Goal: Task Accomplishment & Management: Complete application form

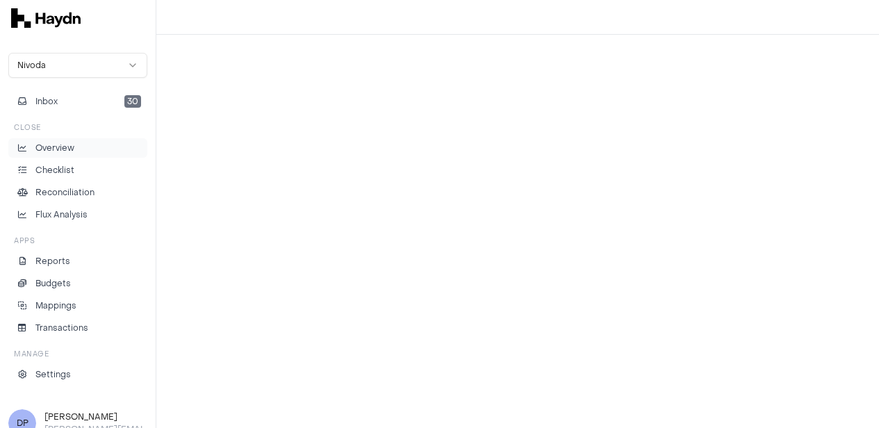
click at [67, 152] on p "Overview" at bounding box center [54, 148] width 39 height 13
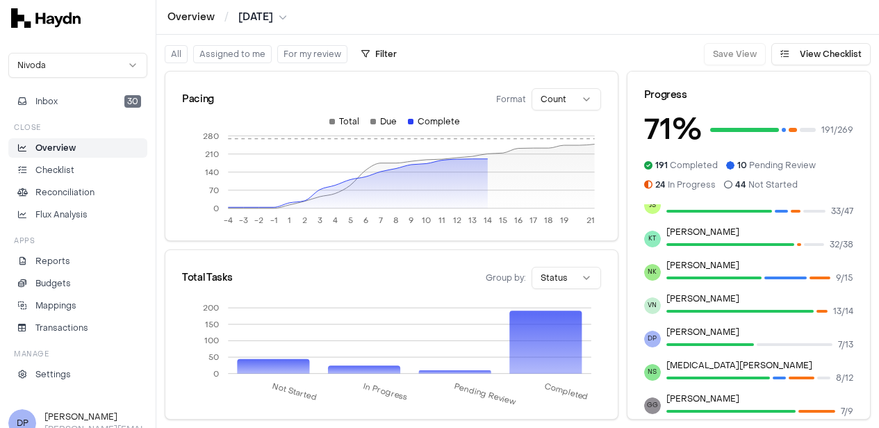
scroll to position [139, 0]
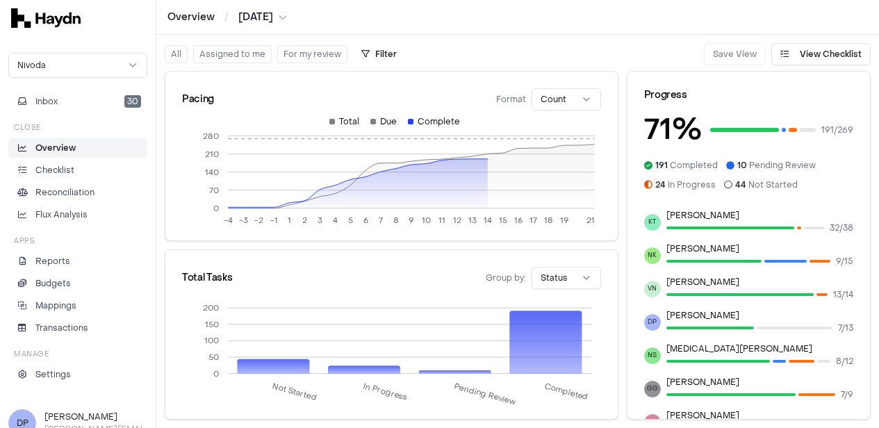
click at [660, 327] on span "DP" at bounding box center [652, 322] width 17 height 17
click at [241, 52] on button "Assigned to me" at bounding box center [232, 54] width 79 height 18
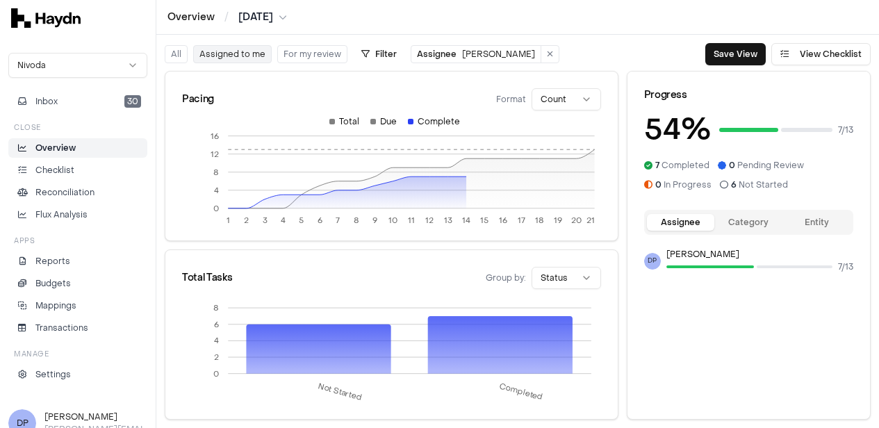
click at [761, 220] on button "Category" at bounding box center [749, 222] width 68 height 17
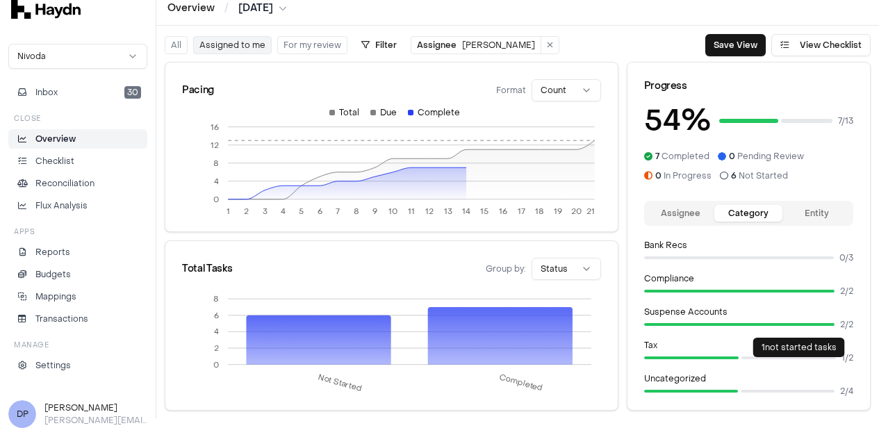
scroll to position [17, 0]
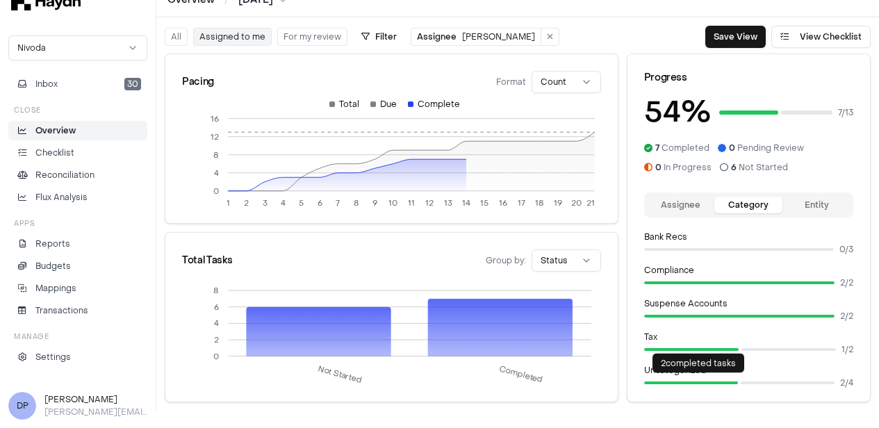
click at [725, 384] on div at bounding box center [691, 383] width 94 height 14
click at [738, 379] on div at bounding box center [691, 383] width 94 height 14
click at [708, 386] on div at bounding box center [691, 383] width 94 height 14
click at [696, 381] on div at bounding box center [691, 383] width 94 height 14
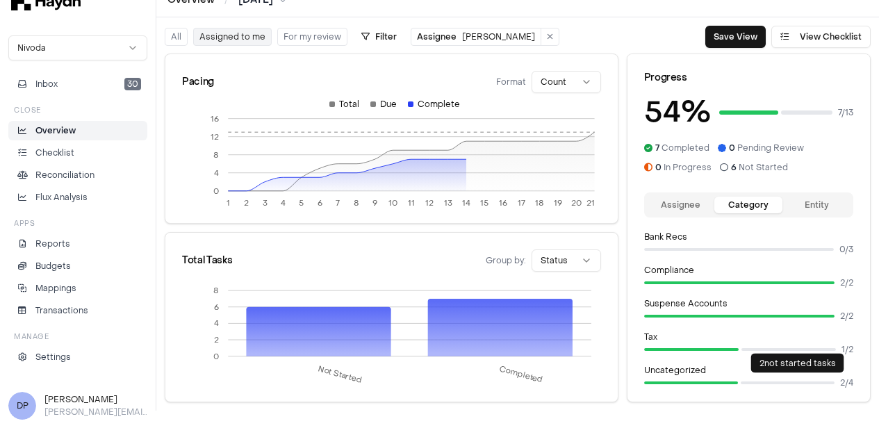
click at [795, 362] on p "2 not started tasks" at bounding box center [798, 363] width 76 height 11
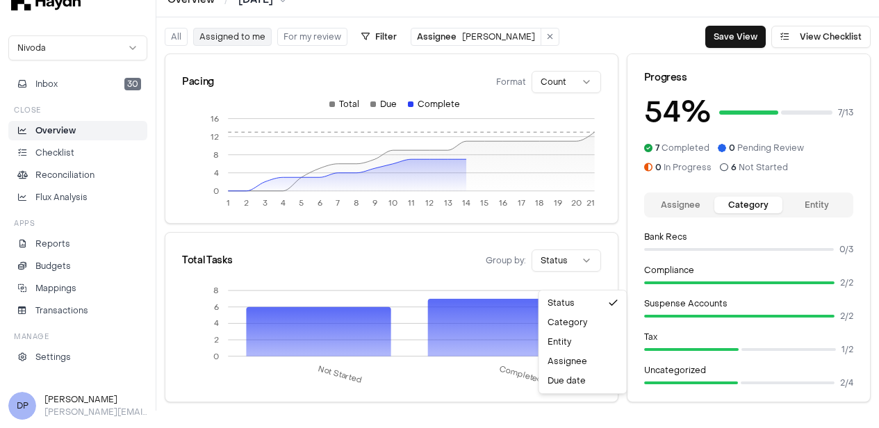
click at [568, 273] on html "Overview / [DATE] Nivoda Inbox 30 Close Overview Checklist Reconciliation Flux …" at bounding box center [439, 197] width 879 height 428
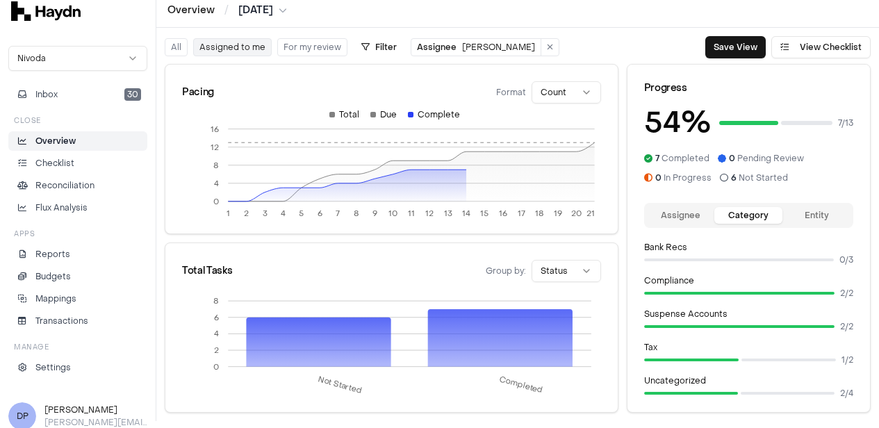
click at [568, 273] on html "Overview / [DATE] Nivoda Inbox 30 Close Overview Checklist Reconciliation Flux …" at bounding box center [439, 207] width 879 height 428
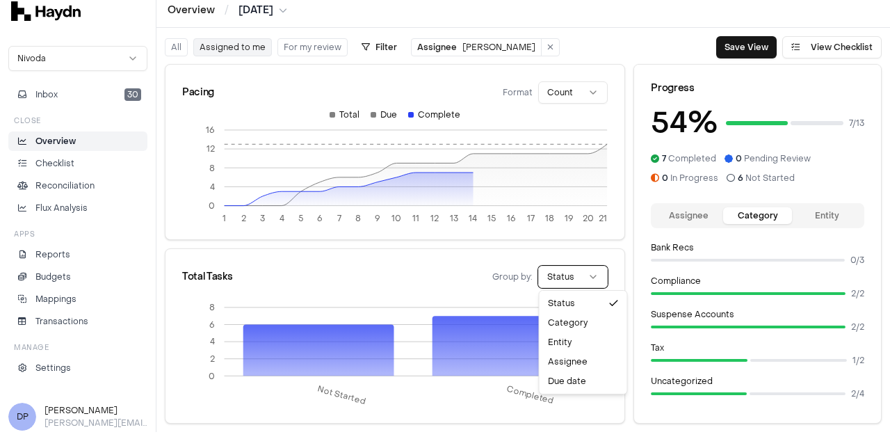
click at [413, 256] on html "Overview / [DATE] Nivoda Inbox 30 Close Overview Checklist Reconciliation Flux …" at bounding box center [445, 212] width 890 height 439
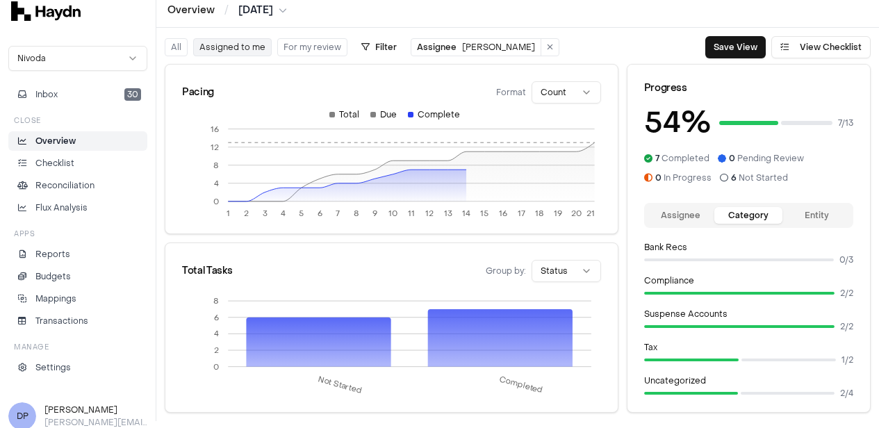
click at [243, 44] on button "Assigned to me" at bounding box center [232, 47] width 79 height 18
drag, startPoint x: 75, startPoint y: 158, endPoint x: 86, endPoint y: 159, distance: 11.2
click at [75, 158] on li "Checklist" at bounding box center [78, 163] width 127 height 13
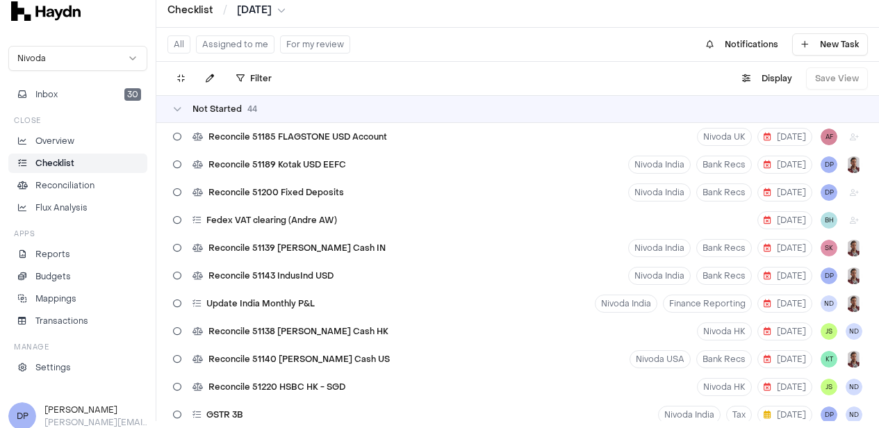
click at [255, 47] on button "Assigned to me" at bounding box center [235, 44] width 79 height 18
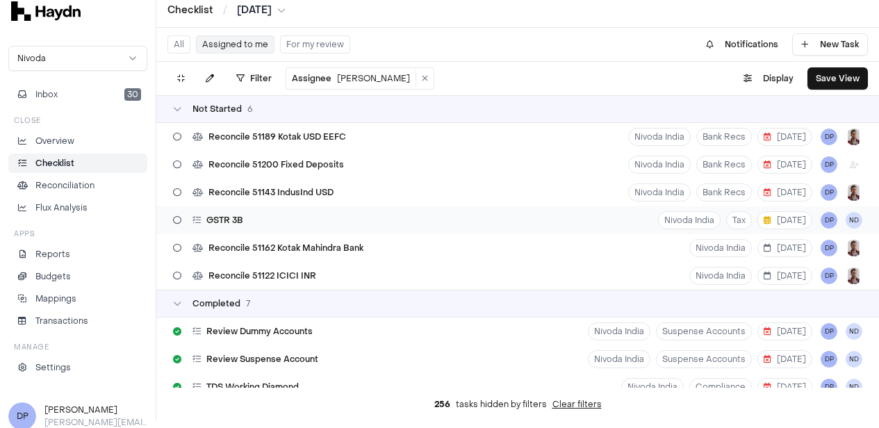
click at [311, 211] on div "GSTR 3B Nivoda India Tax [DATE] DP ND" at bounding box center [517, 220] width 723 height 28
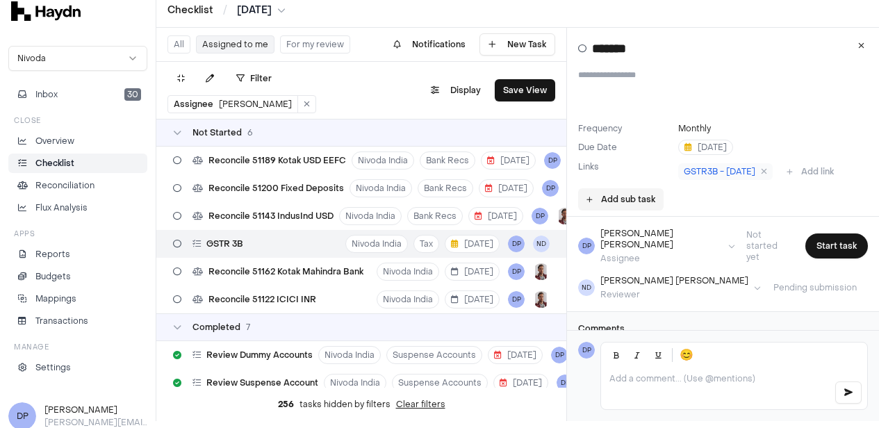
click at [644, 195] on button "Add sub task" at bounding box center [620, 199] width 85 height 22
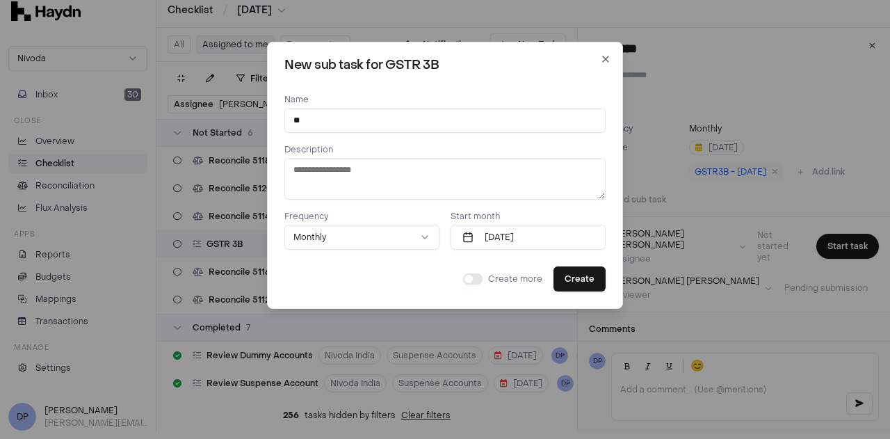
type input "*"
type input "**********"
click at [521, 240] on button "[DATE]" at bounding box center [527, 237] width 155 height 25
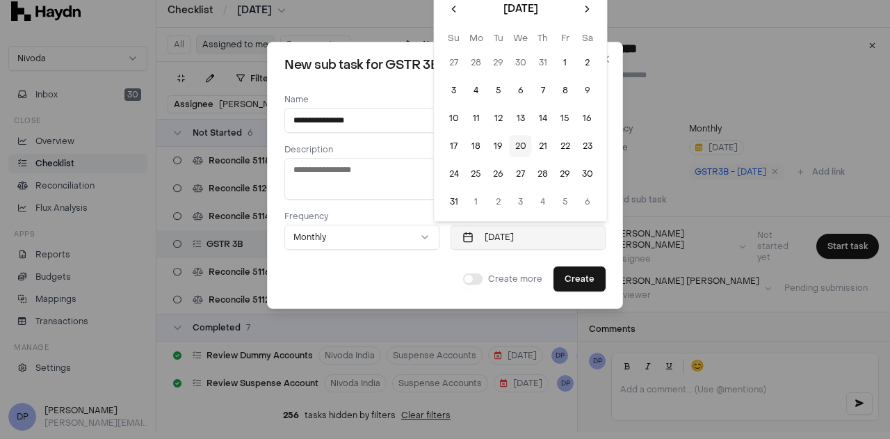
click at [521, 240] on button "[DATE]" at bounding box center [527, 237] width 155 height 25
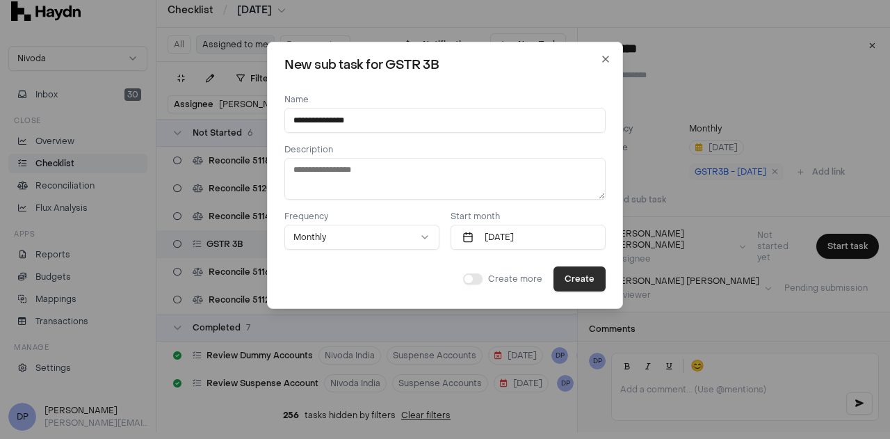
click at [578, 287] on button "Create" at bounding box center [579, 278] width 52 height 25
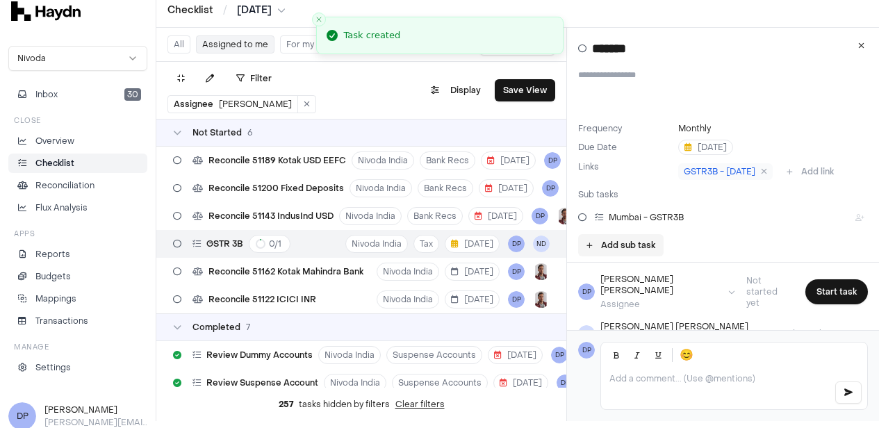
click at [618, 245] on button "Add sub task" at bounding box center [620, 245] width 85 height 22
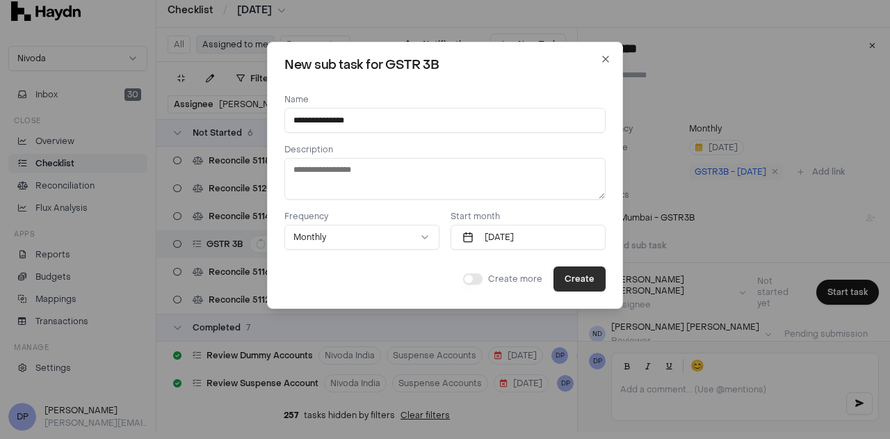
type input "**********"
click at [568, 279] on button "Create" at bounding box center [579, 278] width 52 height 25
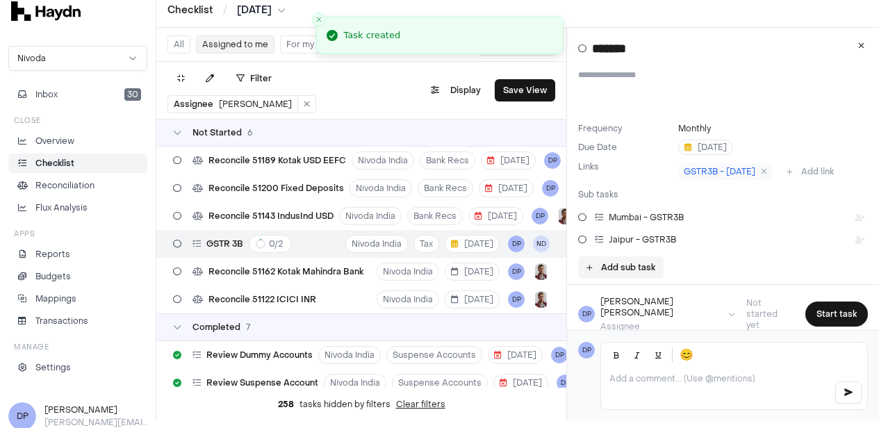
click at [593, 269] on icon at bounding box center [590, 267] width 6 height 7
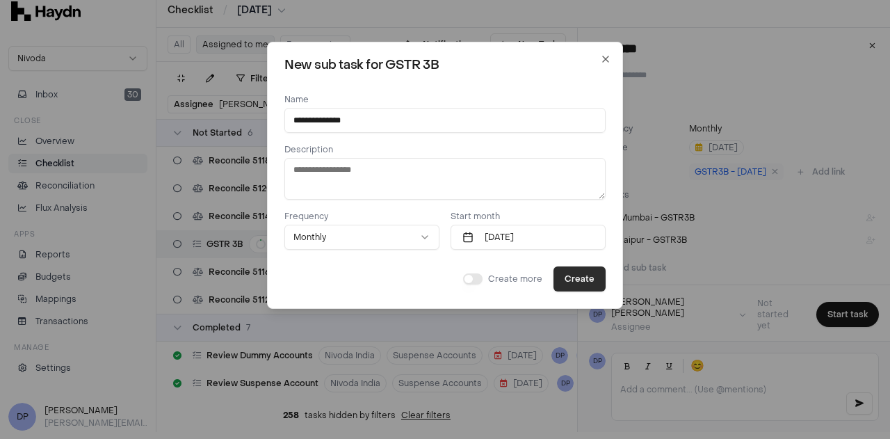
type input "**********"
click at [579, 282] on button "Create" at bounding box center [579, 278] width 52 height 25
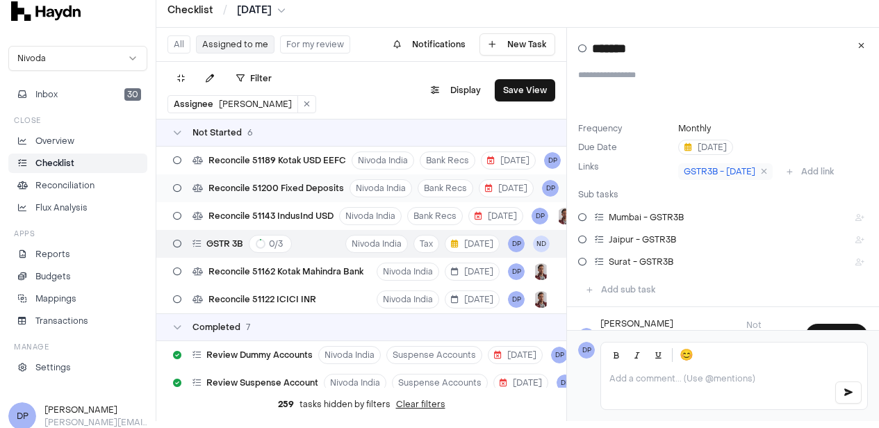
click at [270, 187] on span "Reconcile 51200 Fixed Deposits" at bounding box center [277, 188] width 136 height 11
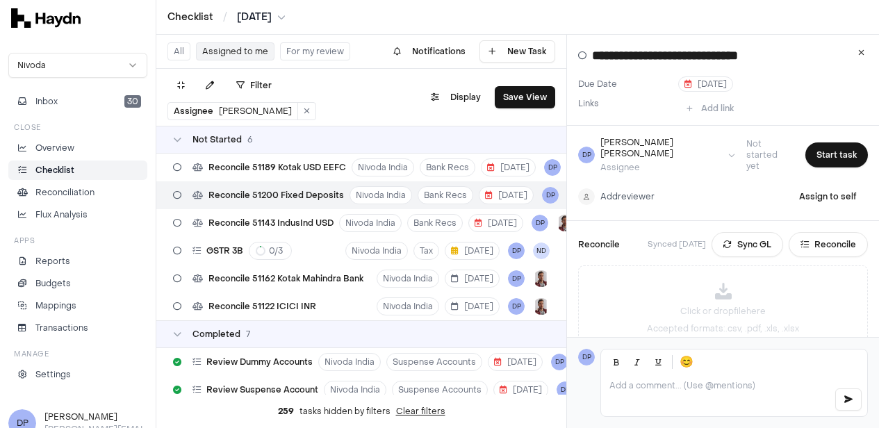
click at [602, 186] on html "Checklist / [DATE] Nivoda Inbox 30 Close Overview Checklist Reconciliation Flux…" at bounding box center [439, 214] width 879 height 428
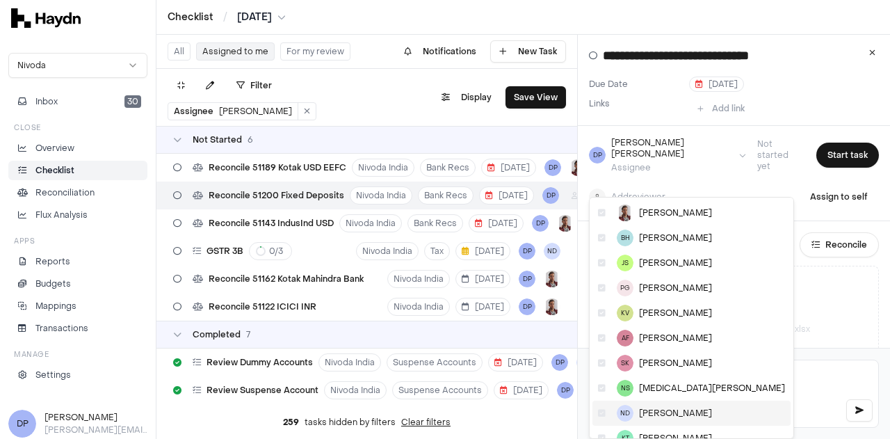
click at [651, 416] on span "[PERSON_NAME]" at bounding box center [675, 412] width 73 height 11
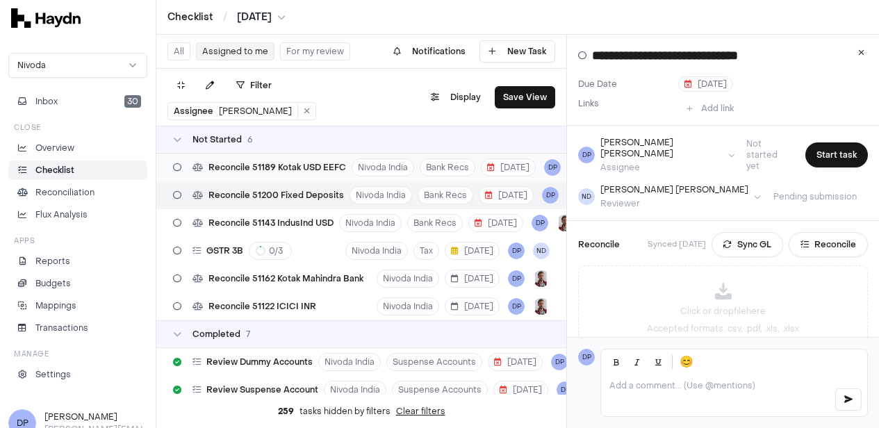
click at [336, 168] on span "Reconcile 51189 Kotak USD EEFC" at bounding box center [278, 167] width 138 height 11
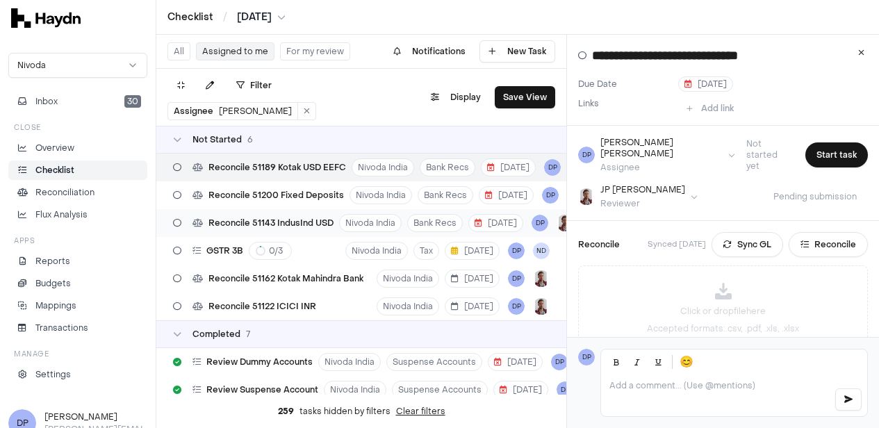
click at [302, 224] on span "Reconcile 51143 IndusInd USD" at bounding box center [271, 223] width 125 height 11
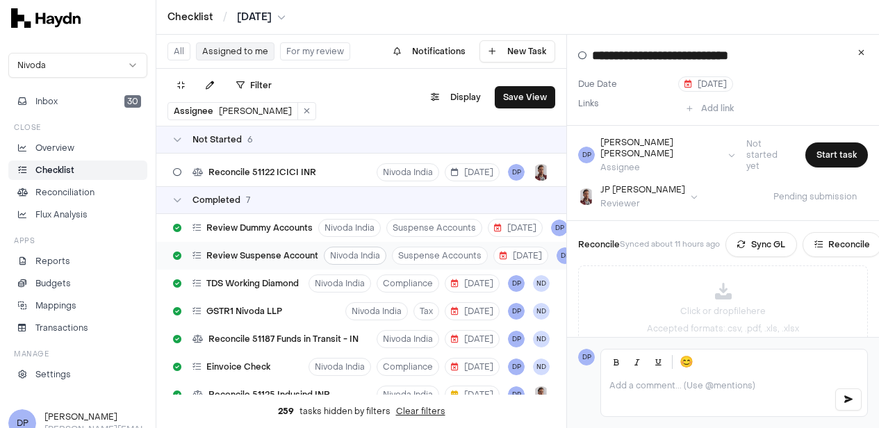
scroll to position [176, 0]
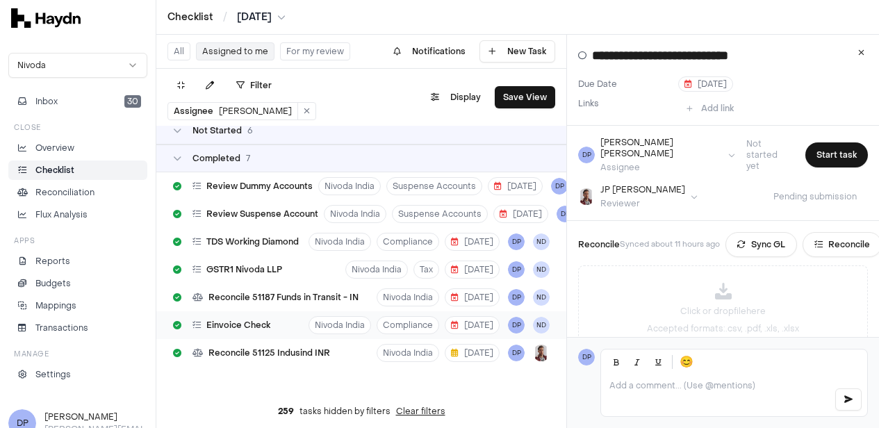
click at [282, 327] on div "Einvoice Check Nivoda India Compliance [DATE] DP ND" at bounding box center [361, 325] width 410 height 28
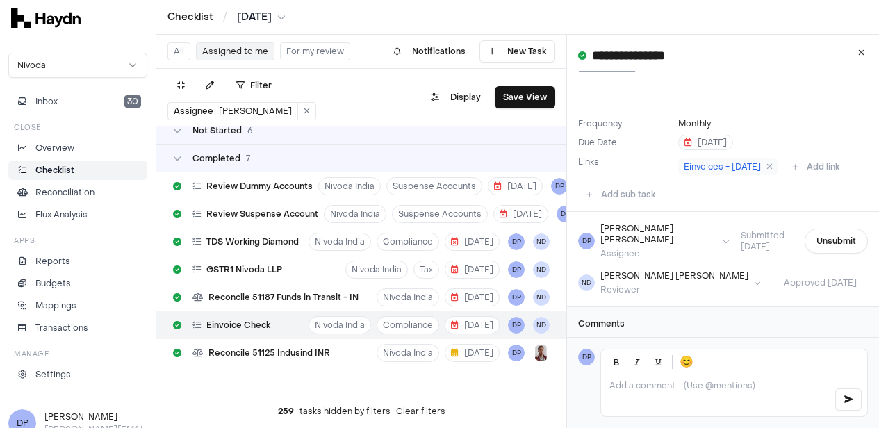
scroll to position [15, 0]
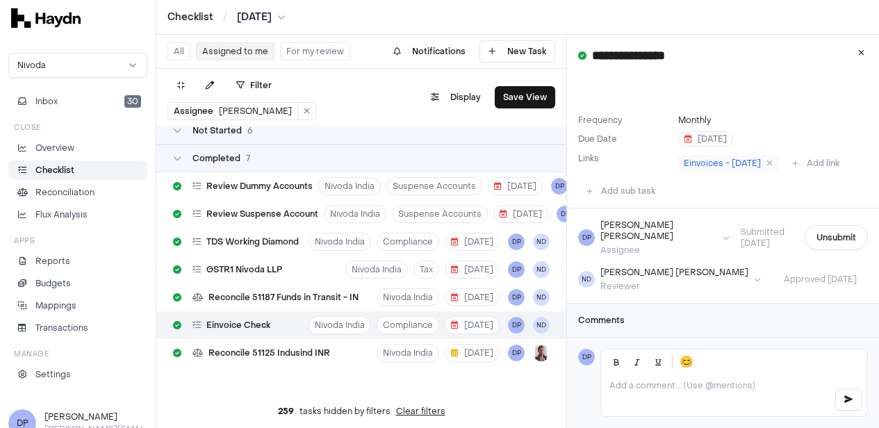
click at [197, 323] on icon at bounding box center [197, 325] width 8 height 8
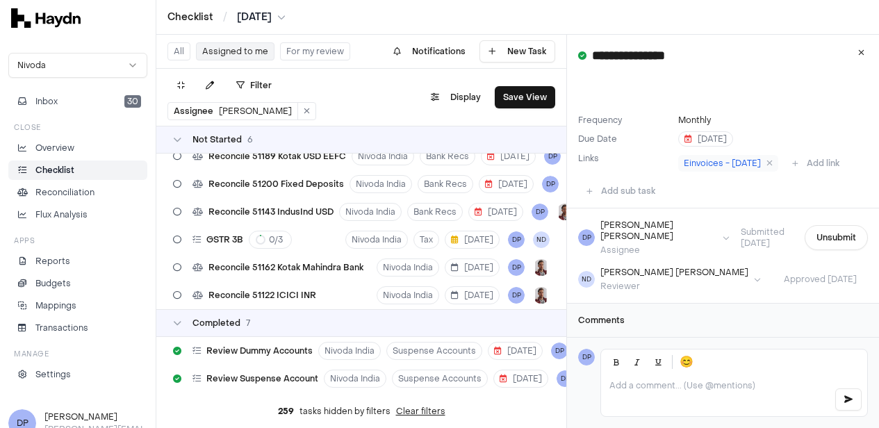
scroll to position [0, 0]
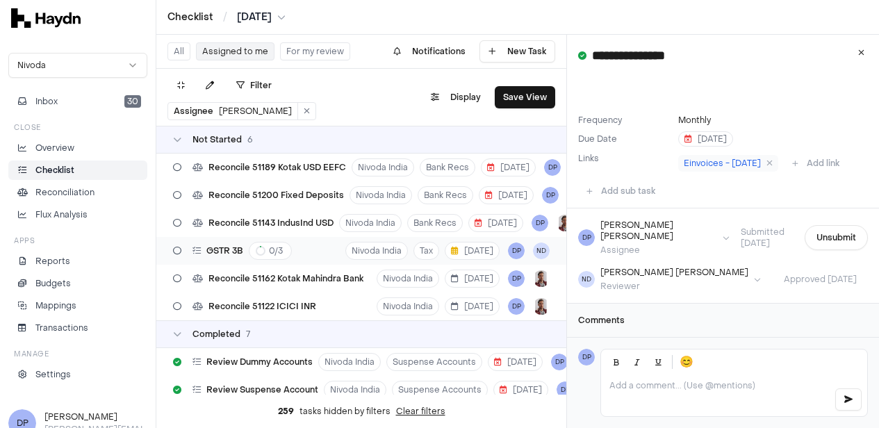
click at [308, 254] on div "GSTR 3B 0 / 3 Nivoda India Tax [DATE] DP ND" at bounding box center [361, 251] width 410 height 28
type input "*******"
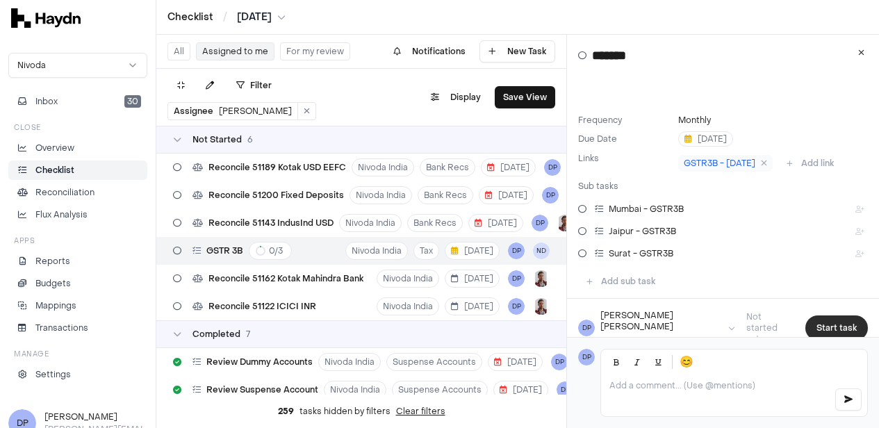
click at [838, 318] on button "Start task" at bounding box center [837, 328] width 63 height 25
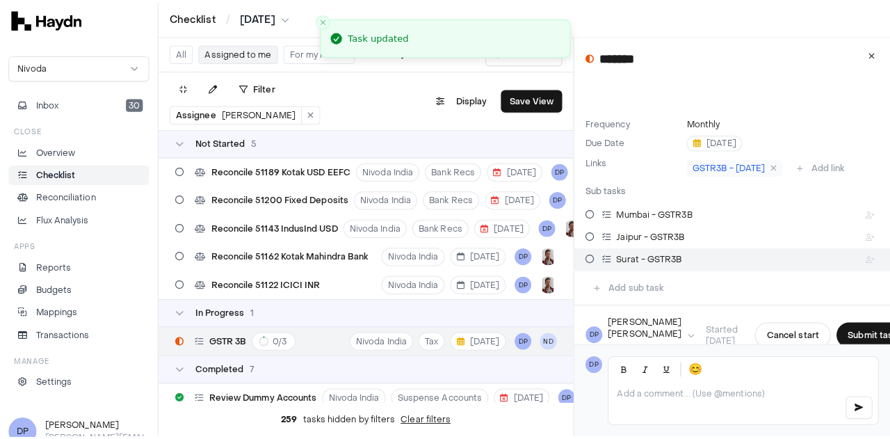
scroll to position [85, 0]
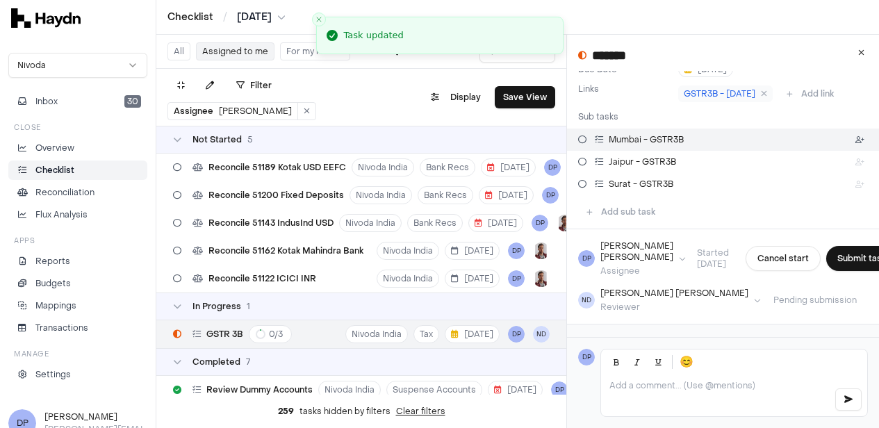
click at [861, 142] on html "Checklist / [DATE] Nivoda Inbox 30 Close Overview Checklist Reconciliation Flux…" at bounding box center [439, 214] width 879 height 428
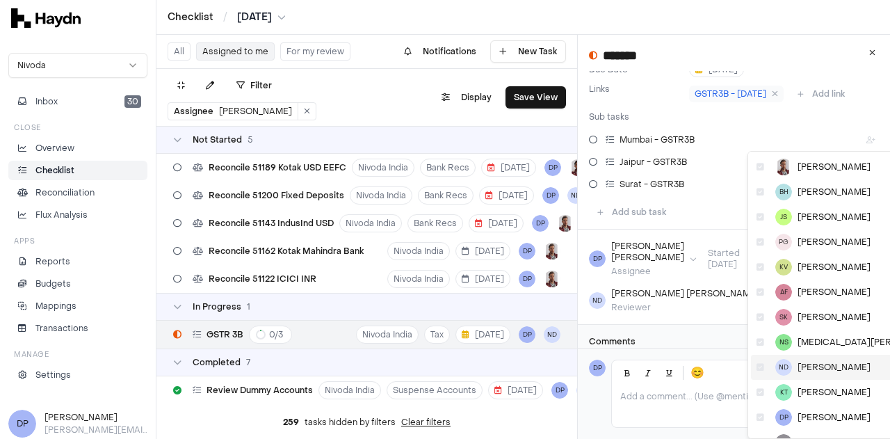
click at [762, 368] on icon at bounding box center [760, 367] width 8 height 8
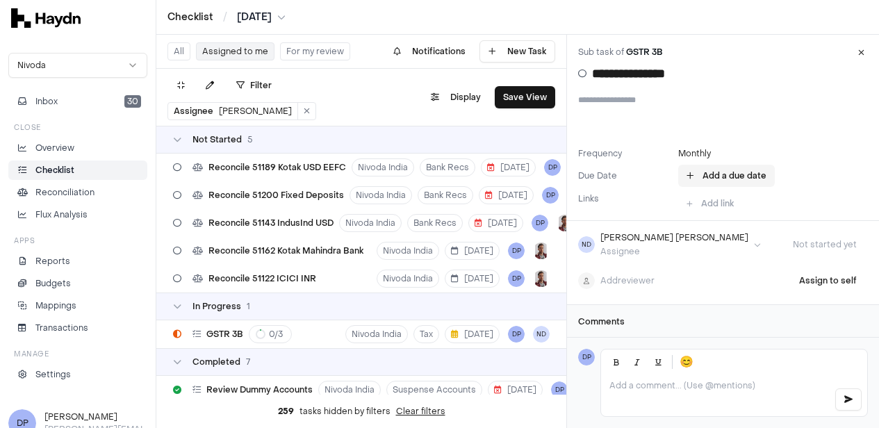
click at [715, 180] on button "Add a due date" at bounding box center [726, 176] width 97 height 22
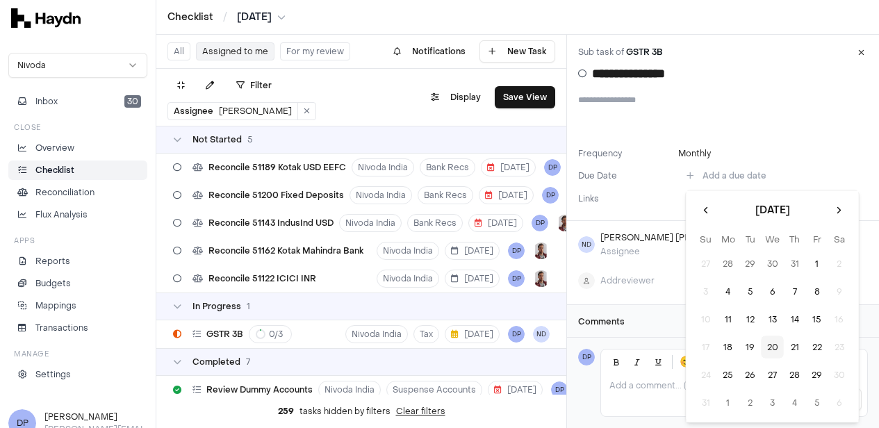
click at [778, 344] on button "20" at bounding box center [773, 347] width 22 height 22
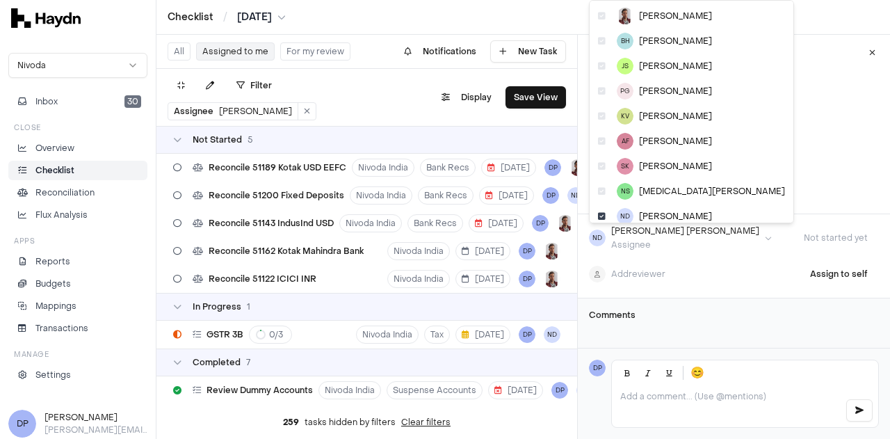
click at [662, 236] on html "Checklist / [DATE] Nivoda Inbox 30 Close Overview Checklist Reconciliation Flux…" at bounding box center [445, 219] width 890 height 439
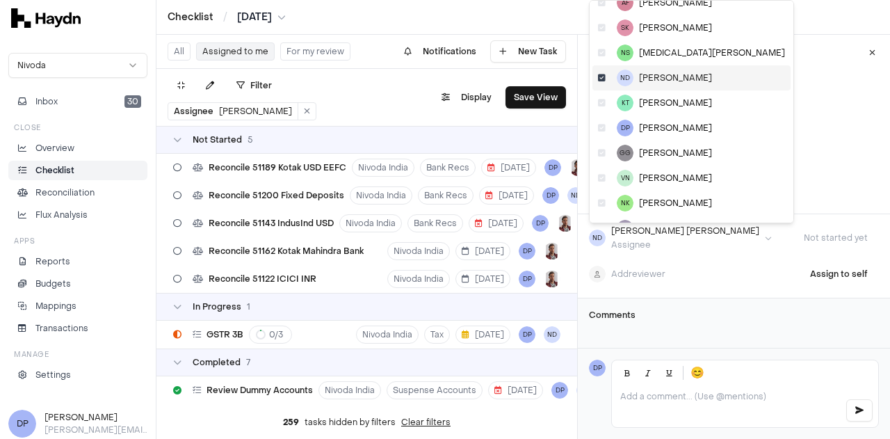
scroll to position [139, 0]
click at [658, 130] on span "[PERSON_NAME]" at bounding box center [675, 127] width 73 height 11
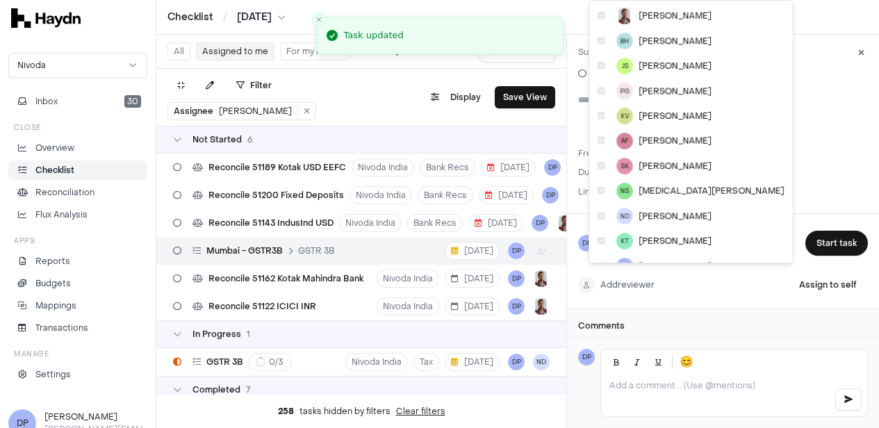
click at [648, 275] on html "Checklist / [DATE] Nivoda Inbox 30 Close Overview Checklist Reconciliation Flux…" at bounding box center [439, 214] width 879 height 428
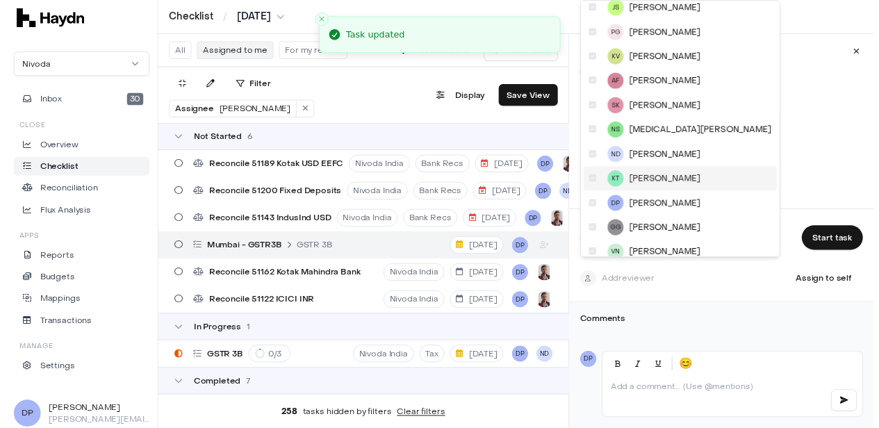
scroll to position [119, 0]
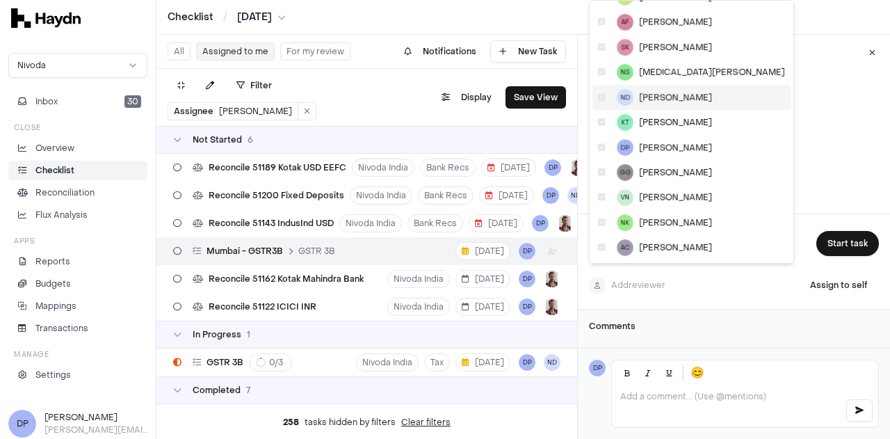
click at [662, 101] on span "[PERSON_NAME]" at bounding box center [675, 97] width 73 height 11
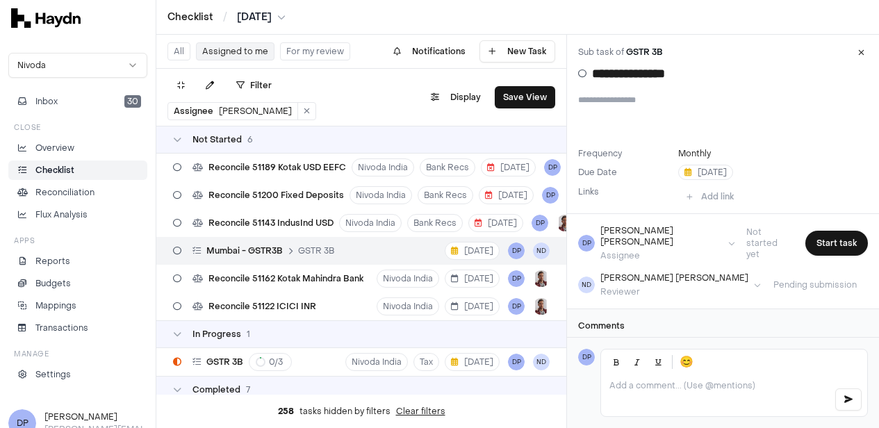
click at [288, 251] on icon at bounding box center [290, 250] width 4 height 7
click at [197, 250] on icon at bounding box center [197, 251] width 8 height 8
click at [865, 55] on icon at bounding box center [861, 53] width 6 height 8
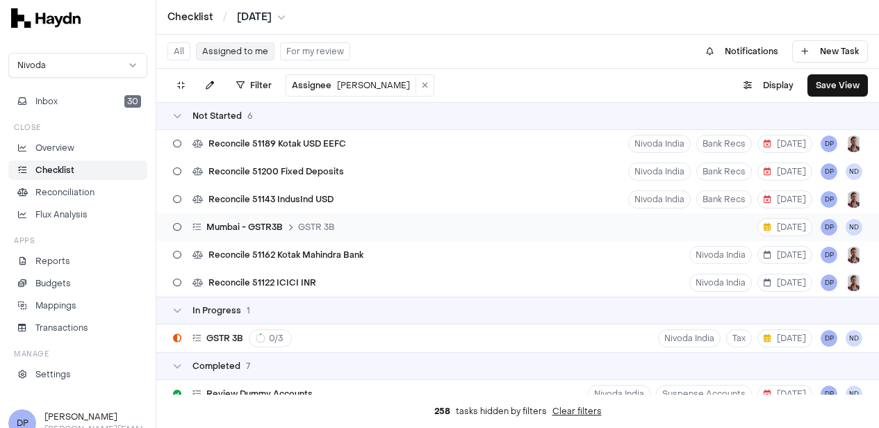
click at [309, 226] on span "GSTR 3B" at bounding box center [316, 227] width 36 height 11
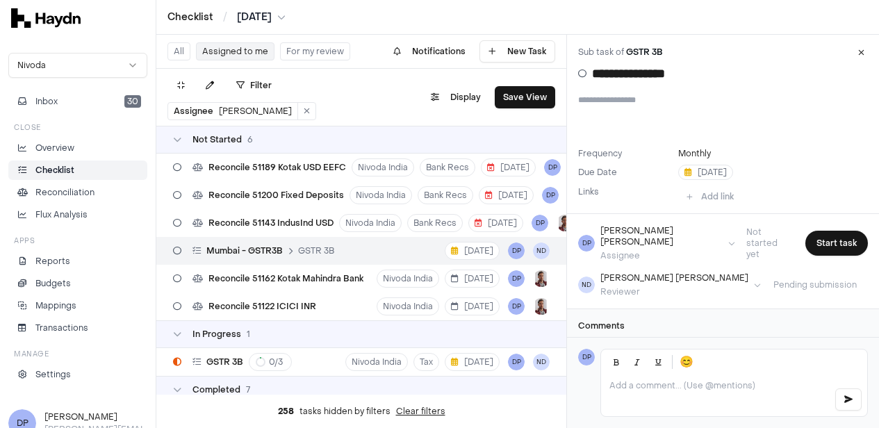
click at [289, 250] on icon at bounding box center [290, 250] width 4 height 7
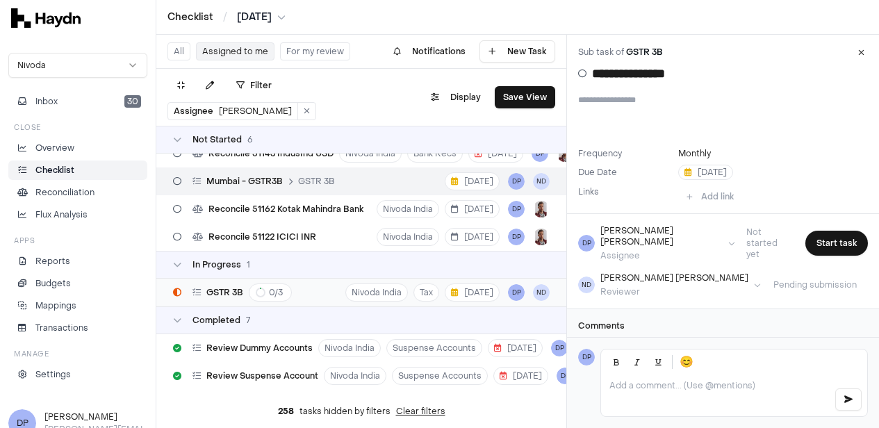
click at [229, 295] on span "GSTR 3B" at bounding box center [224, 292] width 37 height 11
type input "*******"
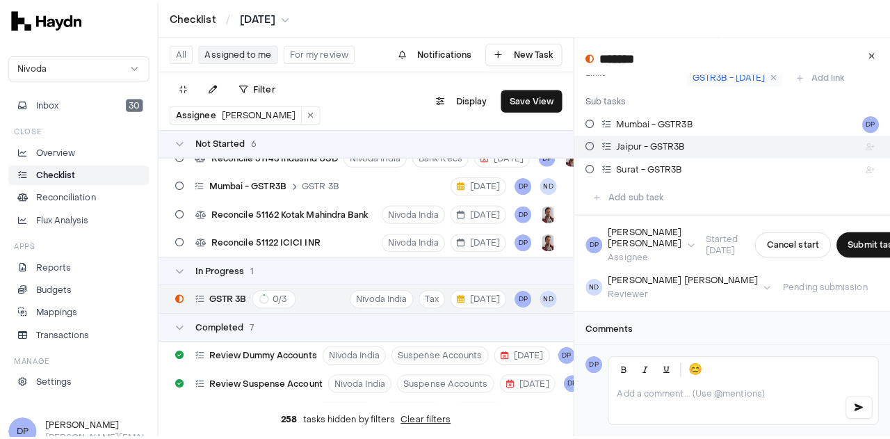
scroll to position [117, 0]
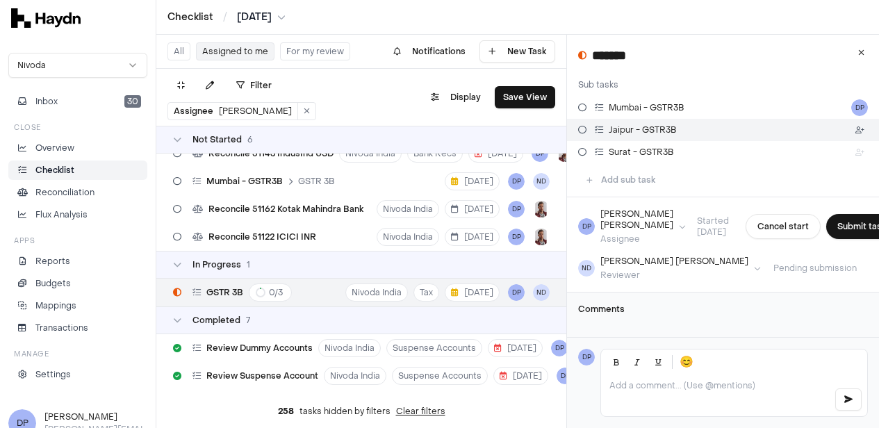
click at [861, 134] on html "Checklist / [DATE] Nivoda Inbox 30 Close Overview Checklist Reconciliation Flux…" at bounding box center [439, 214] width 879 height 428
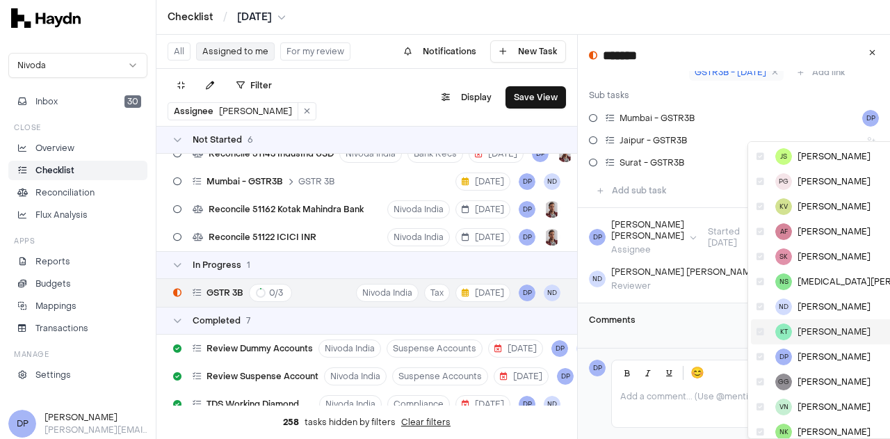
scroll to position [85, 0]
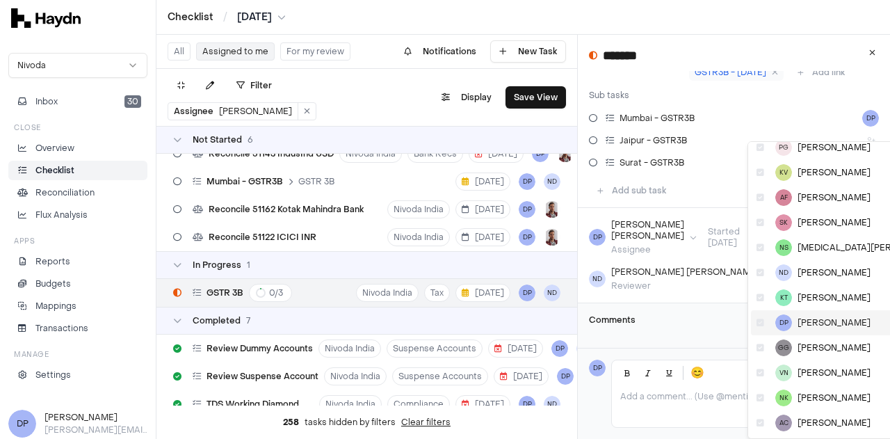
click at [787, 325] on span "DP" at bounding box center [783, 322] width 17 height 17
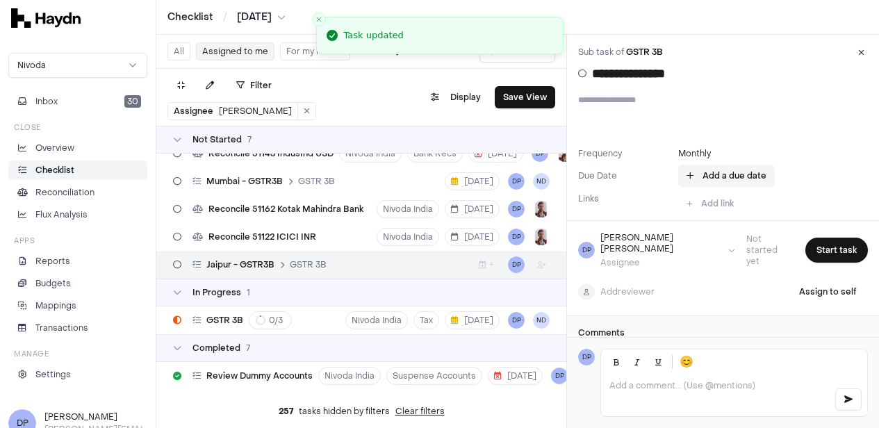
click at [726, 179] on button "Add a due date" at bounding box center [726, 176] width 97 height 22
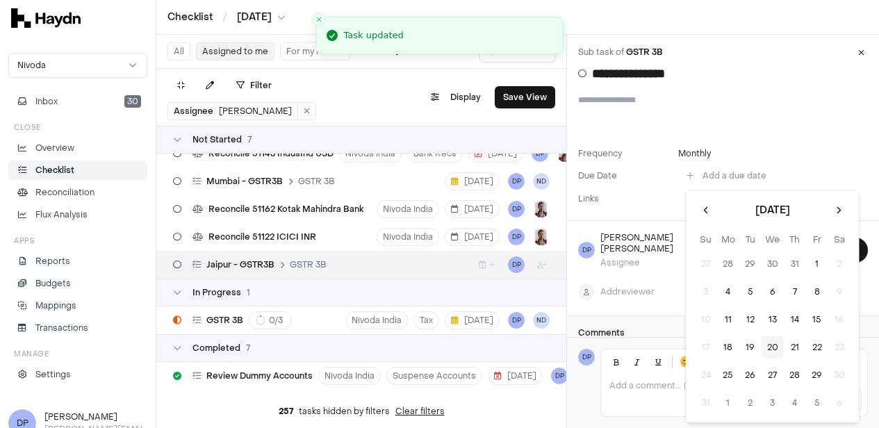
click at [770, 345] on button "20" at bounding box center [773, 347] width 22 height 22
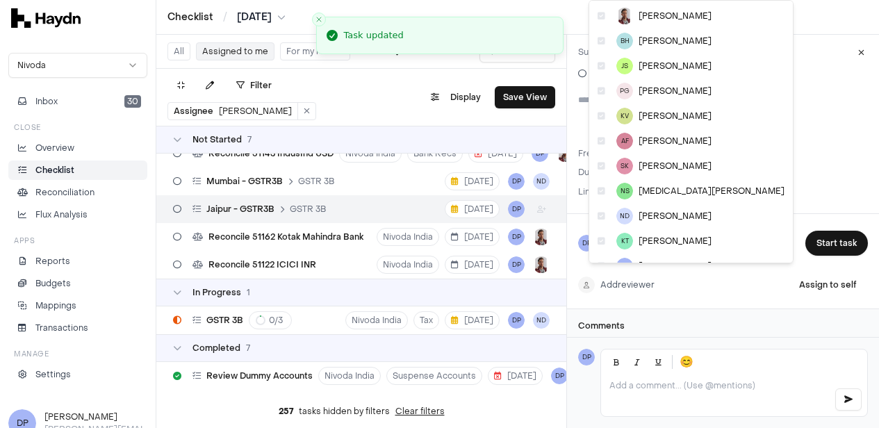
click at [602, 274] on html "Checklist / [DATE] Nivoda Inbox 30 Close Overview Checklist Reconciliation Flux…" at bounding box center [439, 214] width 879 height 428
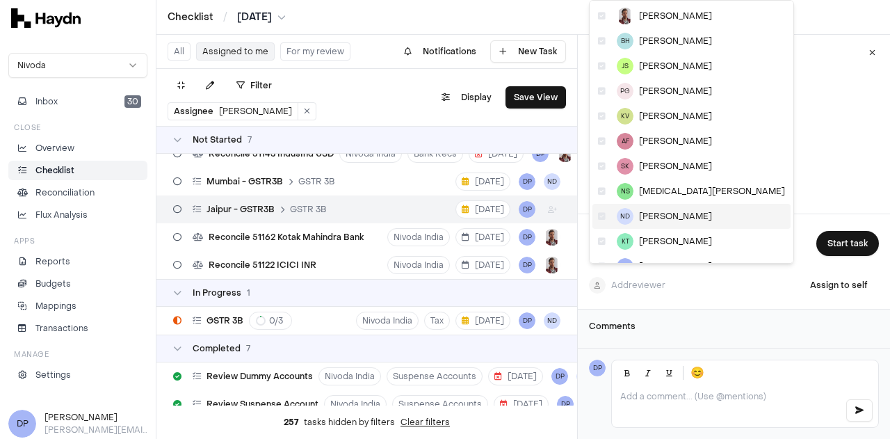
click at [623, 215] on span "ND" at bounding box center [625, 216] width 17 height 17
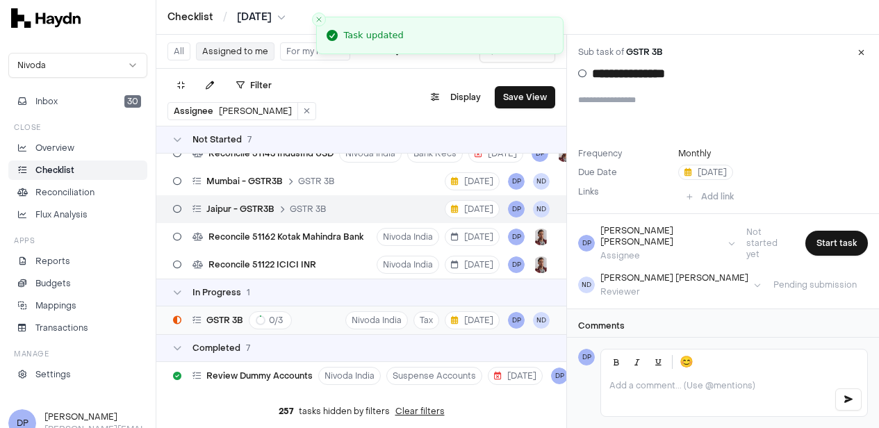
click at [235, 322] on span "GSTR 3B" at bounding box center [224, 320] width 37 height 11
type input "*******"
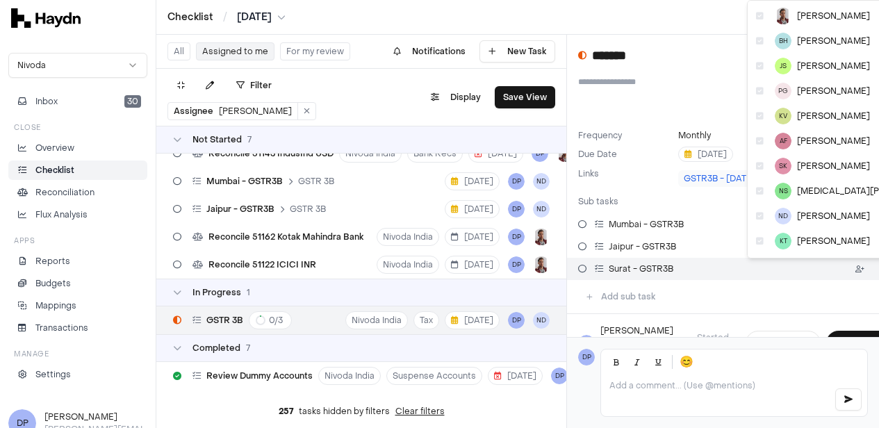
click at [865, 270] on html "Checklist / [DATE] Nivoda Inbox 30 Close Overview Checklist Reconciliation Flux…" at bounding box center [439, 214] width 879 height 428
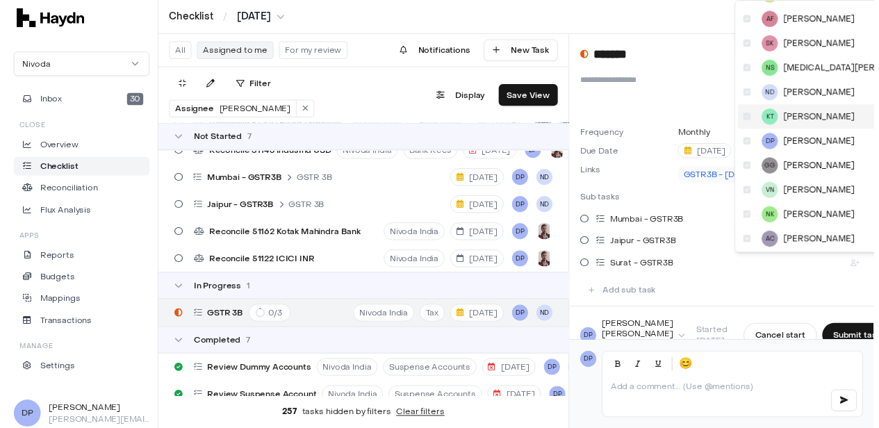
scroll to position [124, 0]
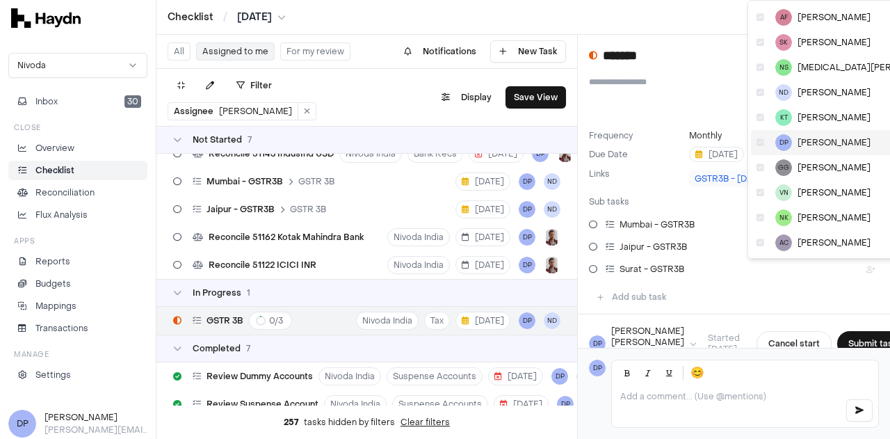
click at [781, 143] on span "DP" at bounding box center [783, 142] width 17 height 17
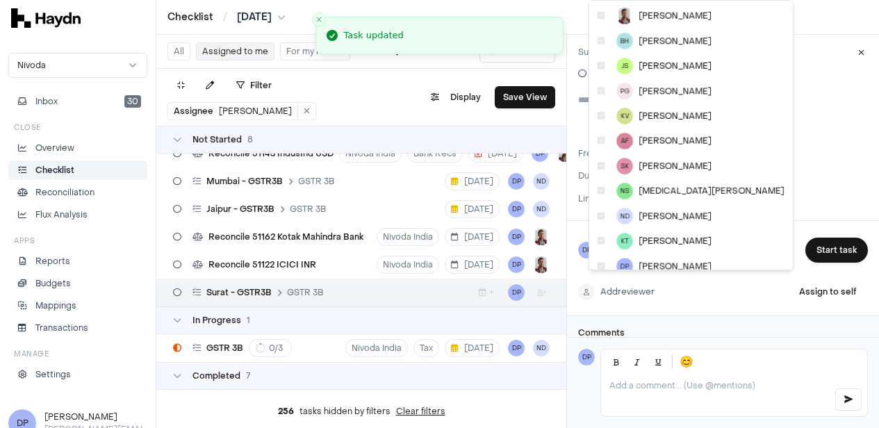
click at [604, 282] on html "Checklist / [DATE] Nivoda Inbox 30 Close Overview Checklist Reconciliation Flux…" at bounding box center [439, 214] width 879 height 428
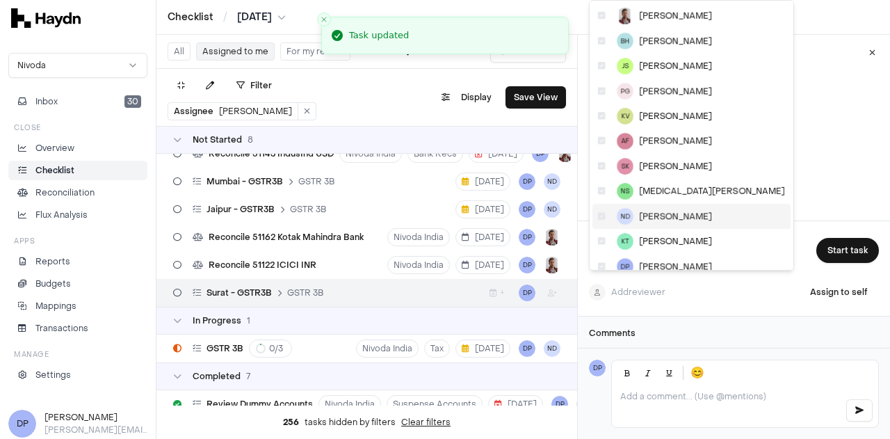
click at [667, 218] on span "[PERSON_NAME]" at bounding box center [675, 216] width 73 height 11
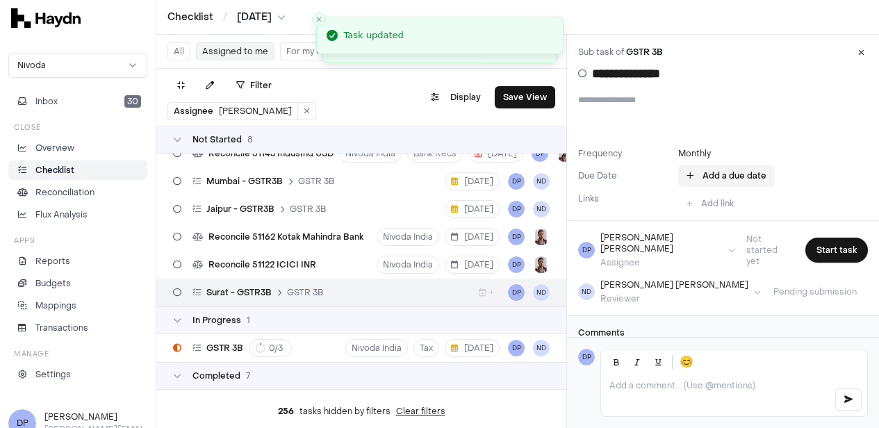
click at [732, 174] on button "Add a due date" at bounding box center [726, 176] width 97 height 22
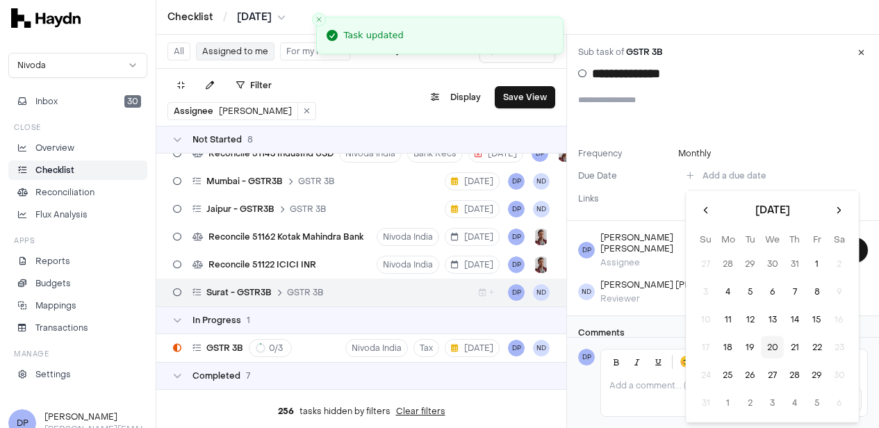
click at [774, 350] on button "20" at bounding box center [773, 347] width 22 height 22
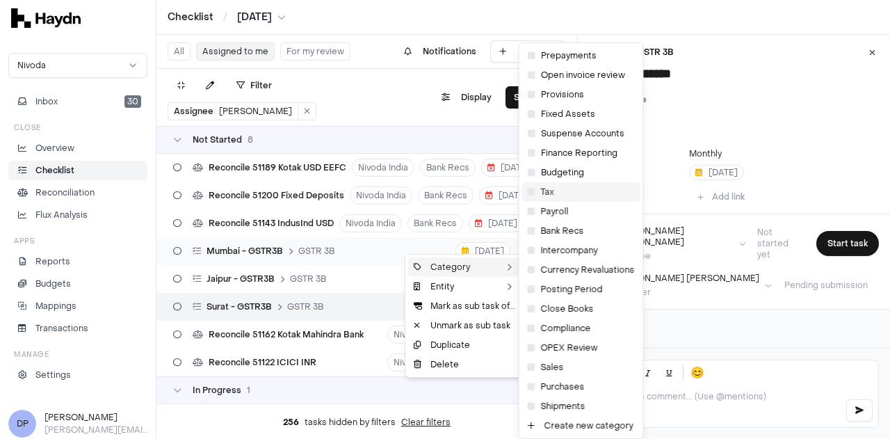
click at [546, 194] on div "Tax" at bounding box center [581, 191] width 118 height 19
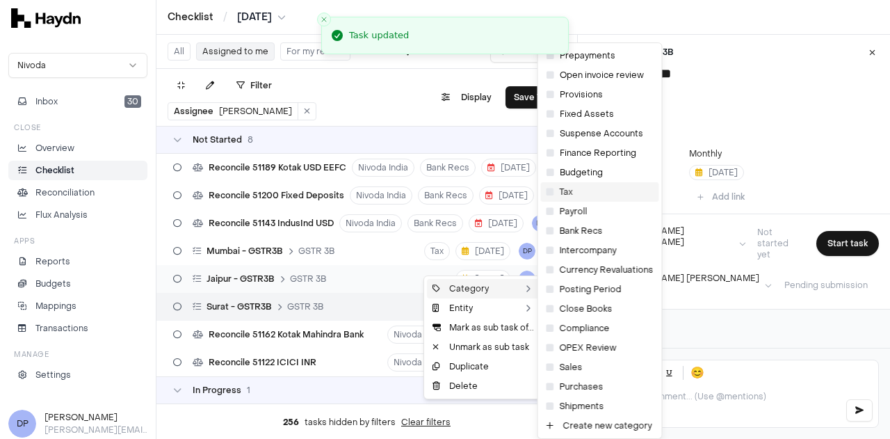
click at [568, 191] on div "Tax" at bounding box center [600, 191] width 118 height 19
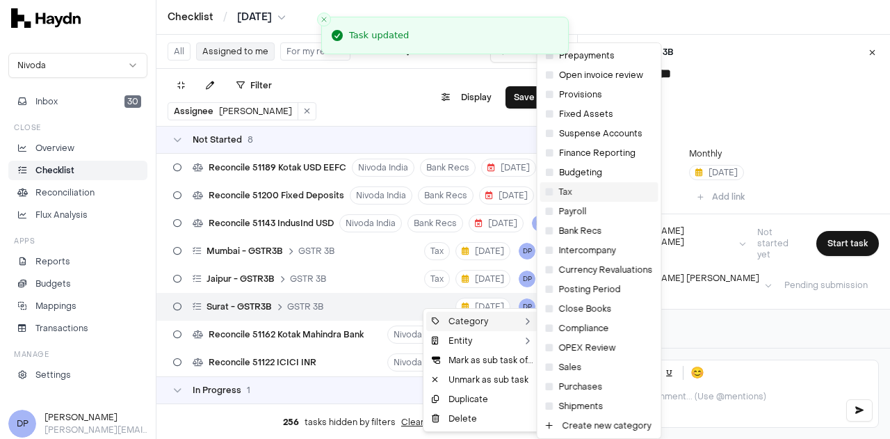
click at [568, 196] on div "Tax" at bounding box center [599, 191] width 118 height 19
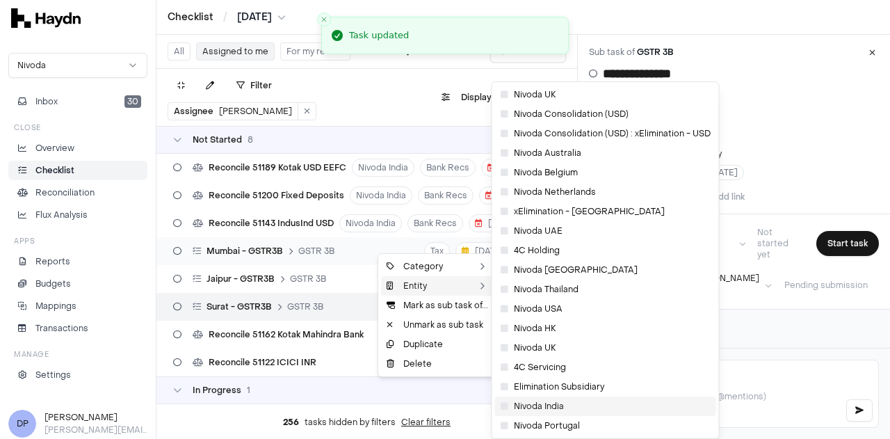
click at [532, 405] on div "Nivoda India" at bounding box center [605, 405] width 221 height 19
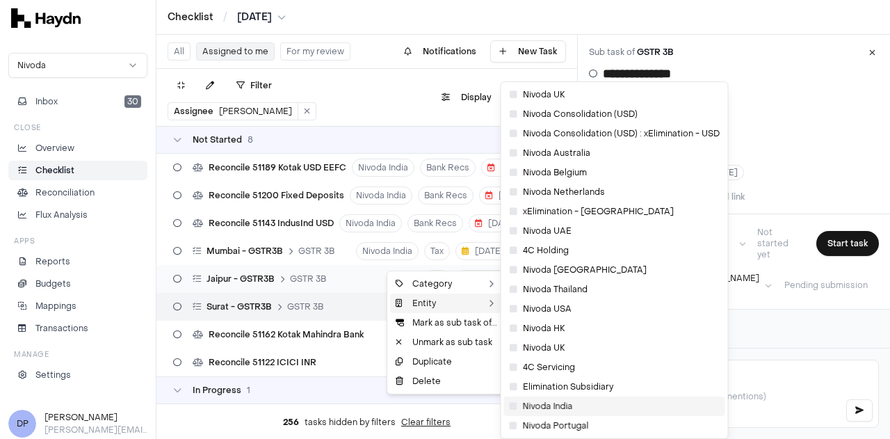
click at [532, 405] on div "Nivoda India" at bounding box center [614, 405] width 221 height 19
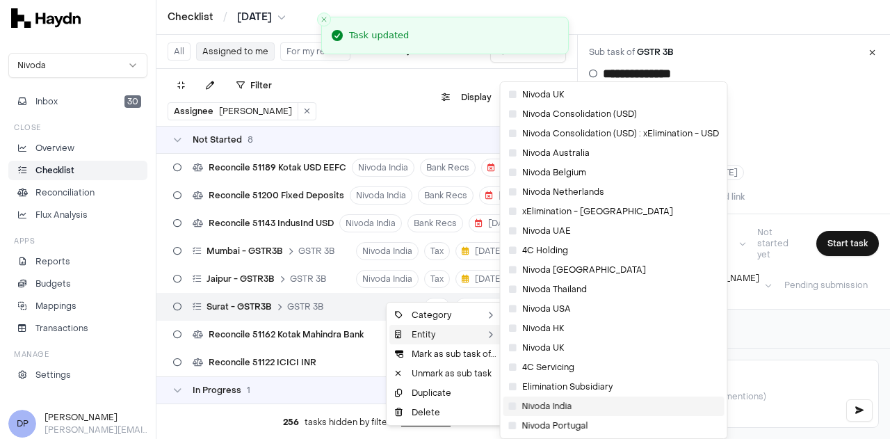
click at [534, 411] on div "Nivoda India" at bounding box center [613, 405] width 221 height 19
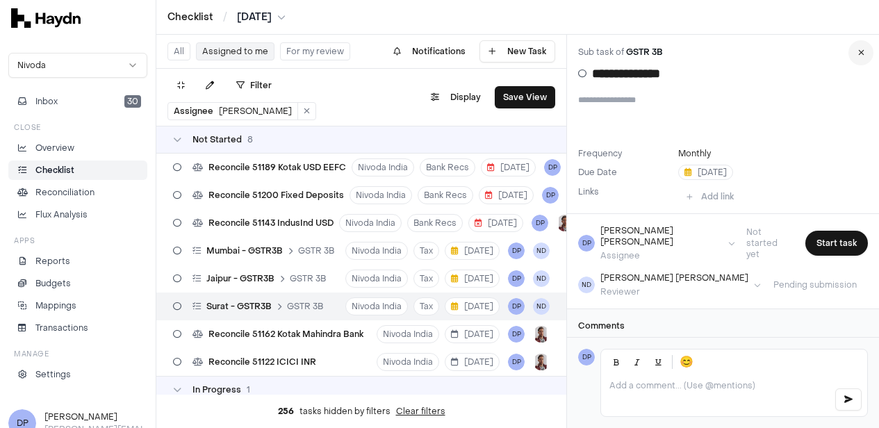
click at [865, 52] on icon at bounding box center [861, 53] width 6 height 8
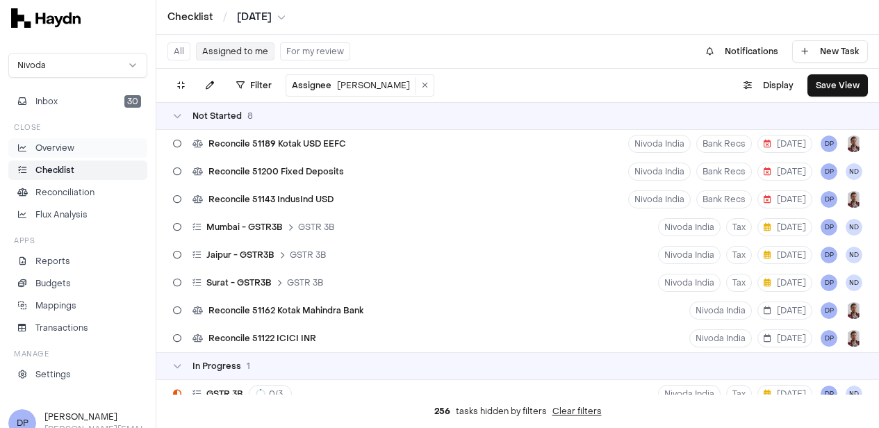
click at [72, 144] on p "Overview" at bounding box center [54, 148] width 39 height 13
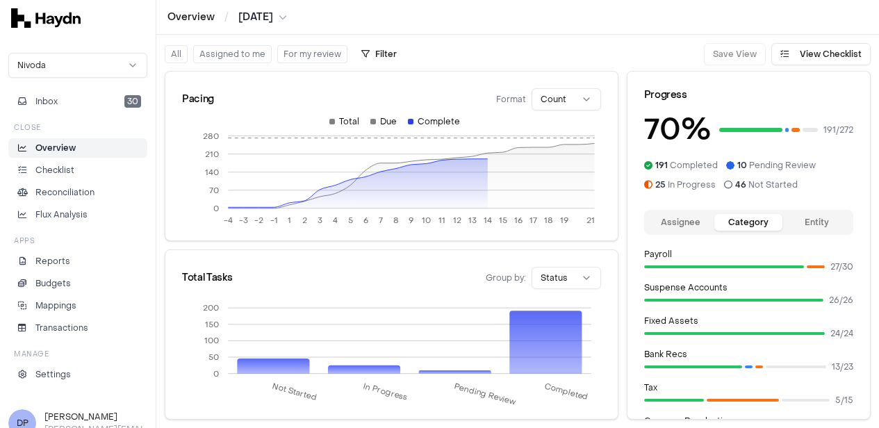
click at [243, 59] on button "Assigned to me" at bounding box center [232, 54] width 79 height 18
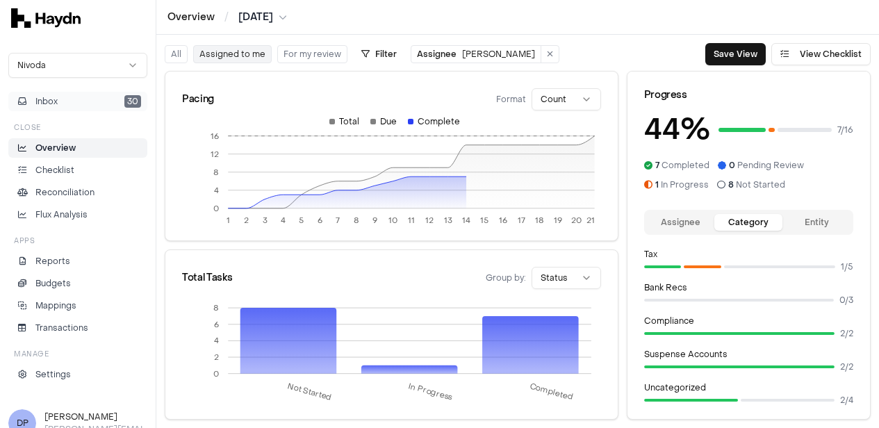
click at [78, 108] on button "Inbox 30" at bounding box center [77, 101] width 139 height 19
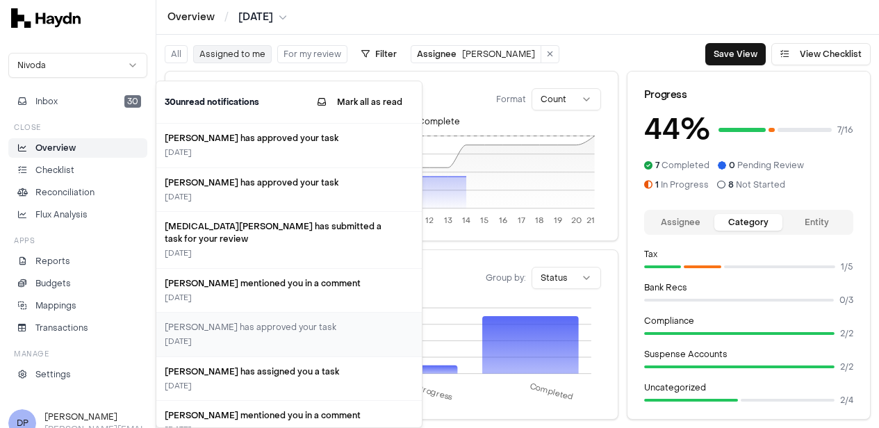
click at [70, 152] on p "Overview" at bounding box center [55, 148] width 40 height 13
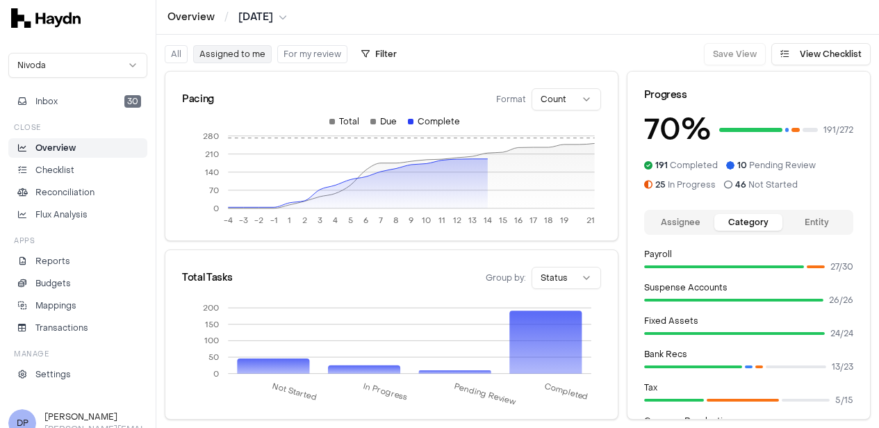
click at [245, 56] on button "Assigned to me" at bounding box center [232, 54] width 79 height 18
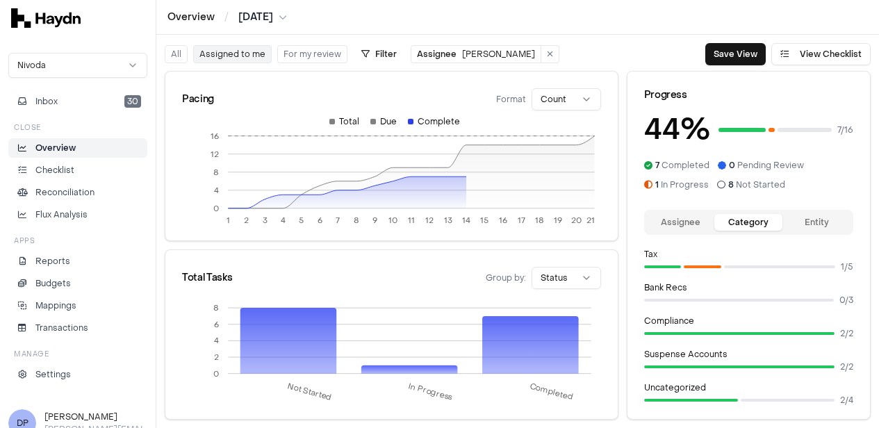
click at [173, 56] on button "All" at bounding box center [176, 54] width 23 height 18
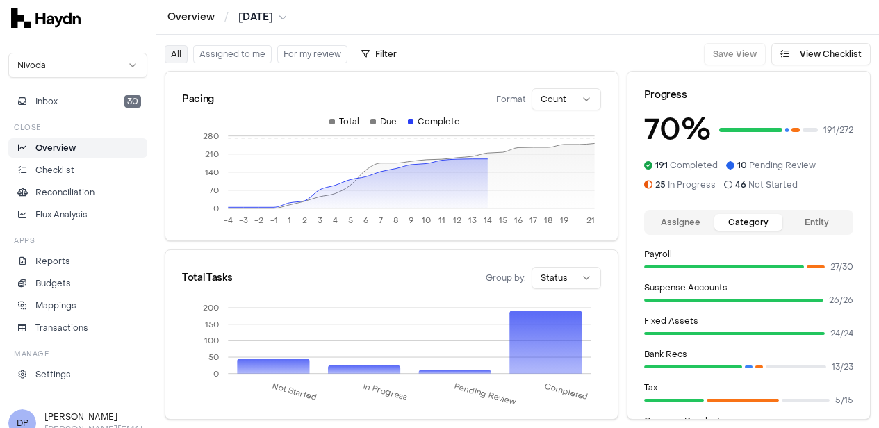
click at [669, 219] on button "Assignee" at bounding box center [681, 222] width 68 height 17
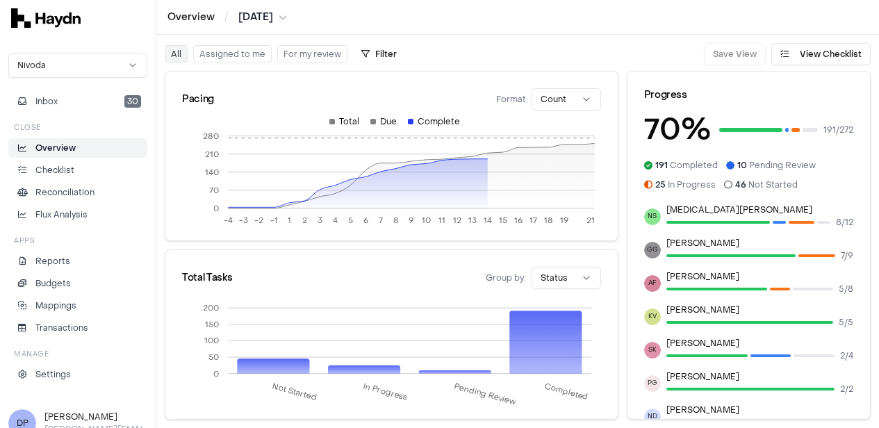
scroll to position [295, 0]
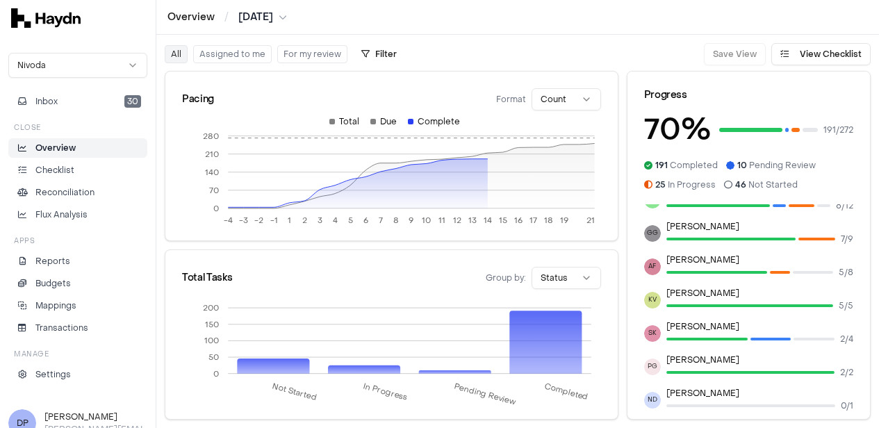
drag, startPoint x: 243, startPoint y: 49, endPoint x: 249, endPoint y: 55, distance: 8.4
click at [243, 49] on button "Assigned to me" at bounding box center [232, 54] width 79 height 18
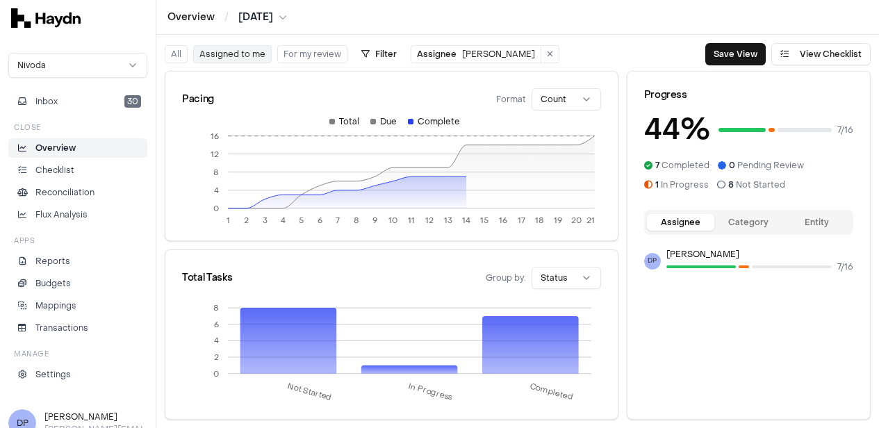
click at [234, 52] on button "Assigned to me" at bounding box center [232, 54] width 79 height 18
click at [65, 172] on p "Checklist" at bounding box center [54, 170] width 39 height 13
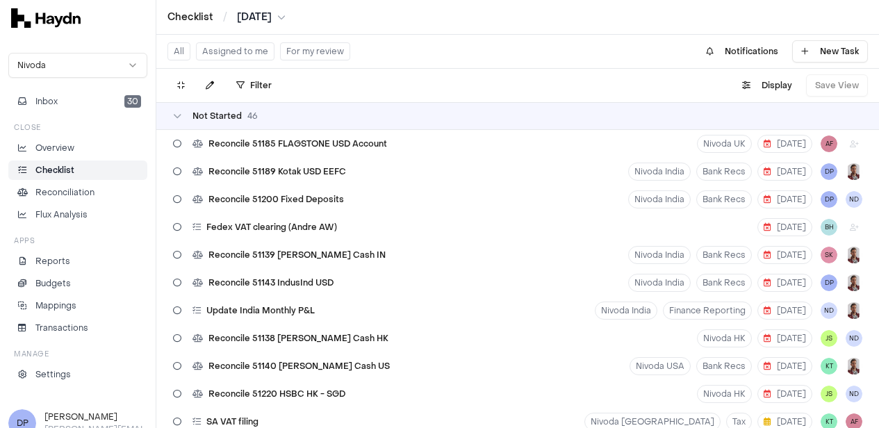
click at [245, 49] on button "Assigned to me" at bounding box center [235, 51] width 79 height 18
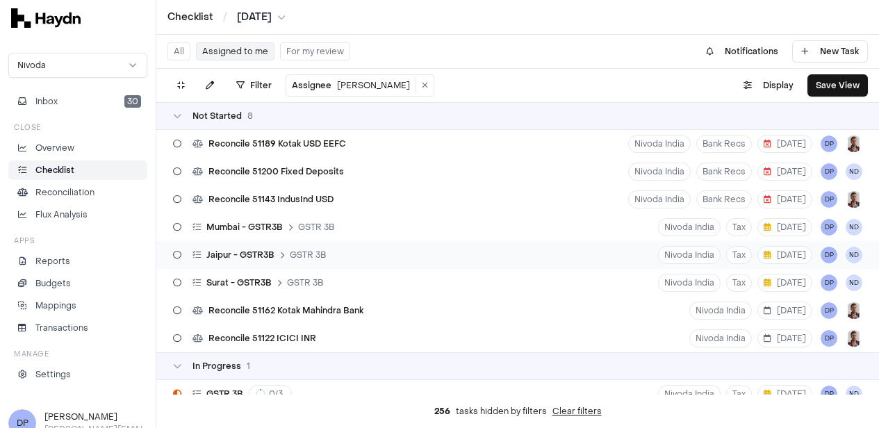
click at [343, 254] on div "Jaipur - GSTR3B GSTR 3B Nivoda India Tax [DATE] DP ND" at bounding box center [517, 255] width 723 height 28
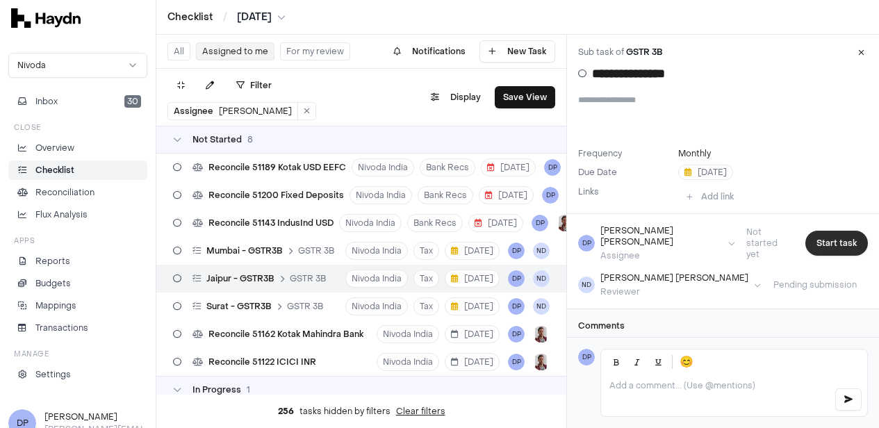
click at [840, 241] on button "Start task" at bounding box center [837, 243] width 63 height 25
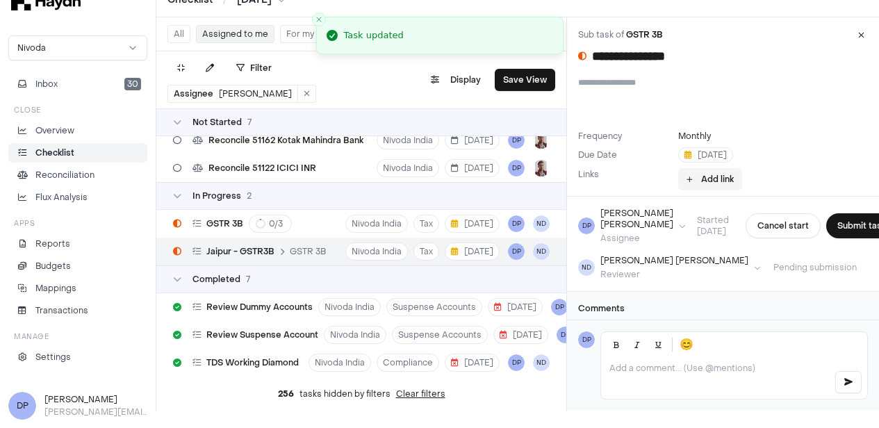
scroll to position [157, 0]
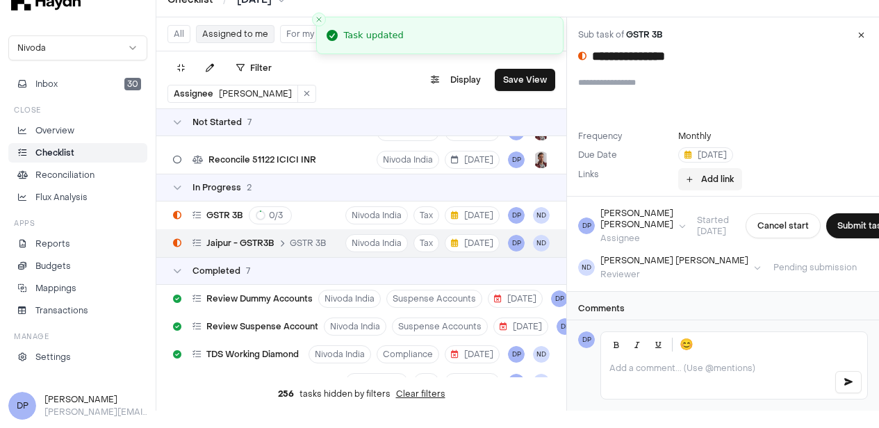
click at [710, 182] on button "Add link" at bounding box center [710, 179] width 64 height 22
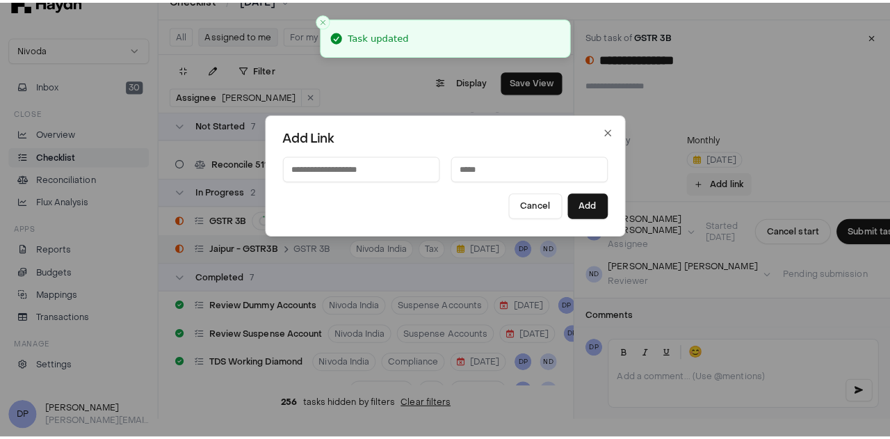
scroll to position [7, 0]
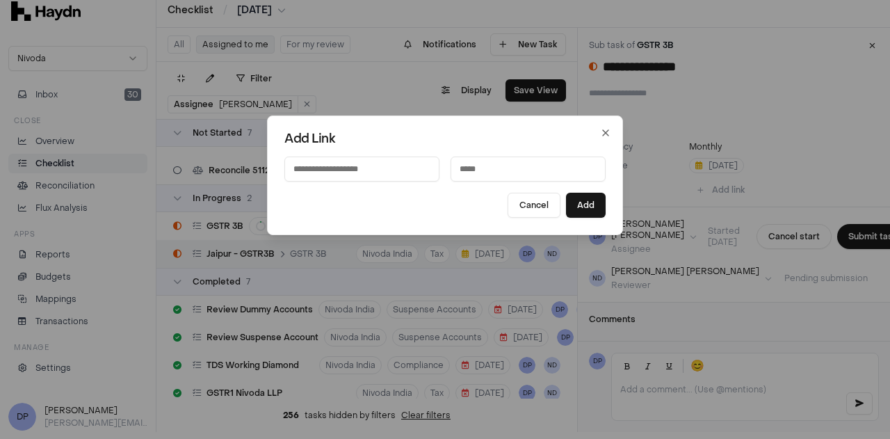
paste input "**********"
type input "**********"
click at [509, 172] on input at bounding box center [527, 168] width 155 height 25
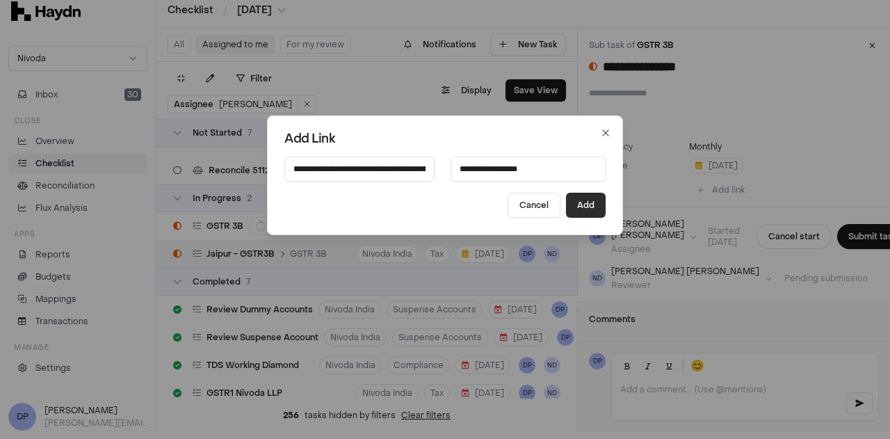
type input "**********"
click at [571, 201] on button "Add" at bounding box center [586, 205] width 40 height 25
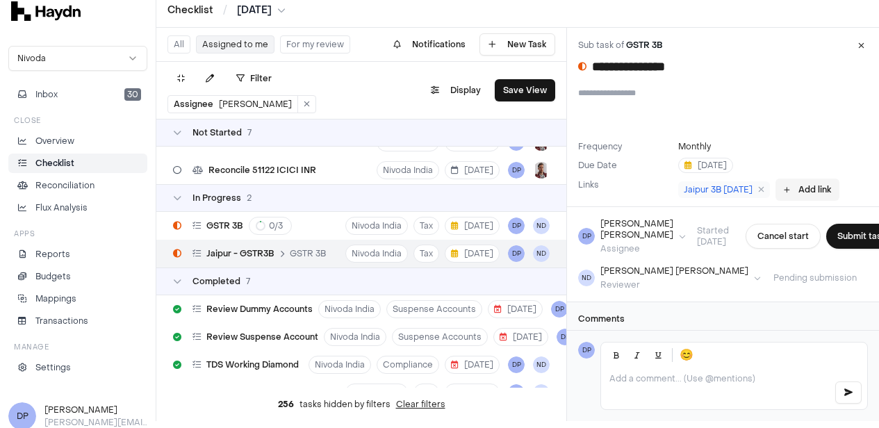
click at [790, 190] on icon at bounding box center [787, 189] width 6 height 7
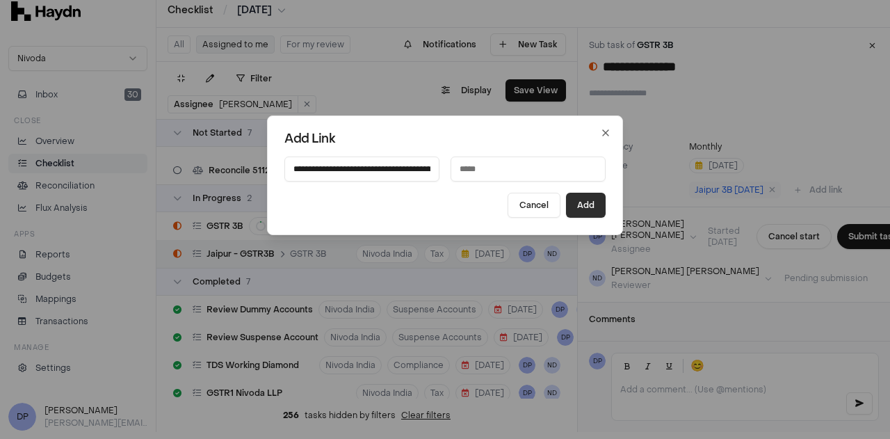
scroll to position [0, 255]
type input "**********"
click at [499, 170] on input at bounding box center [527, 168] width 155 height 25
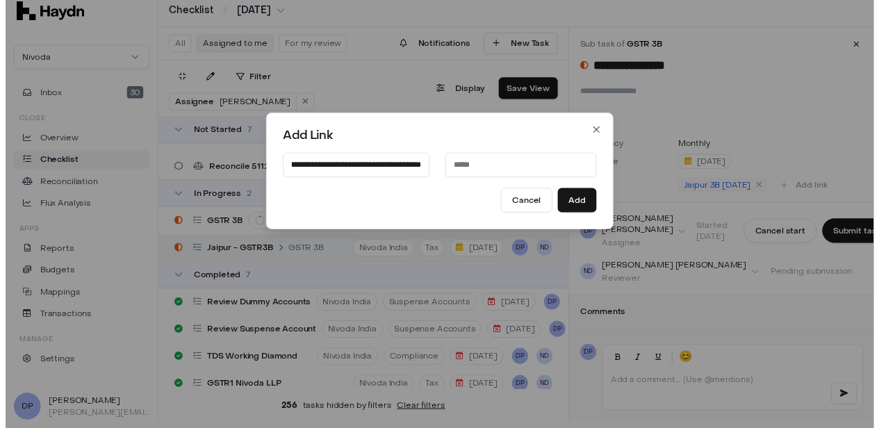
scroll to position [0, 0]
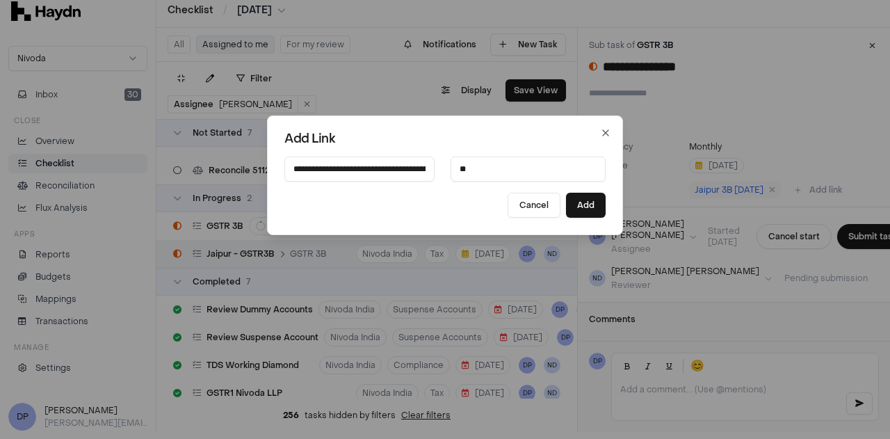
type input "*"
type input "********"
click at [579, 207] on button "Add" at bounding box center [586, 205] width 40 height 25
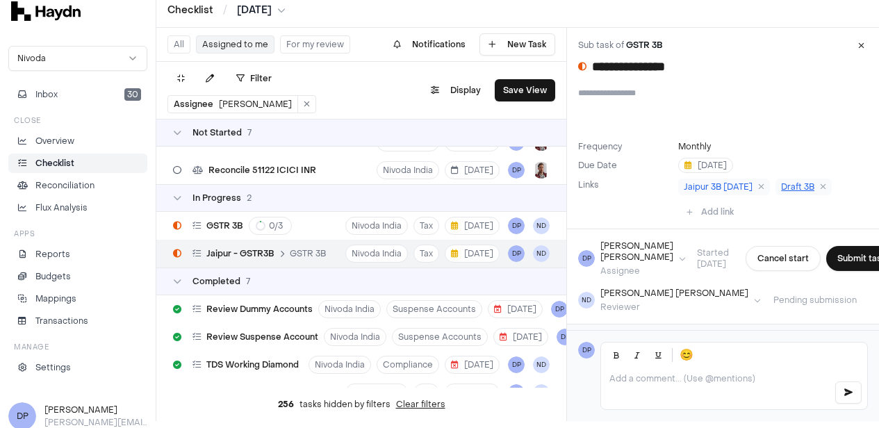
click at [809, 186] on span "Draft 3B" at bounding box center [797, 186] width 33 height 11
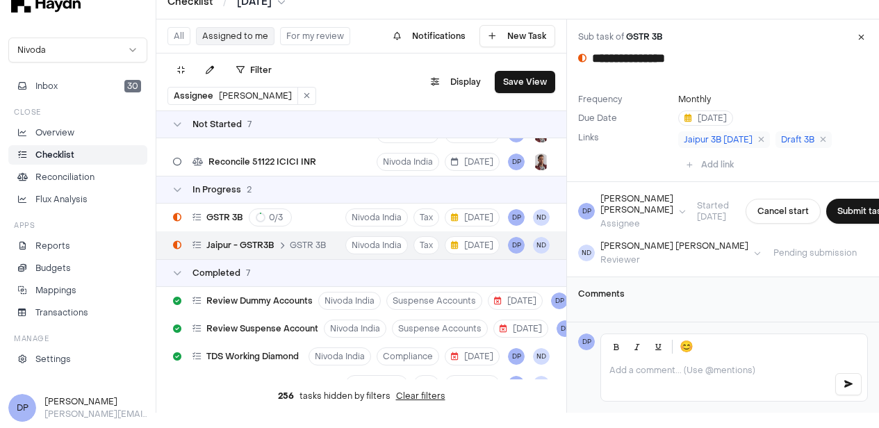
scroll to position [17, 0]
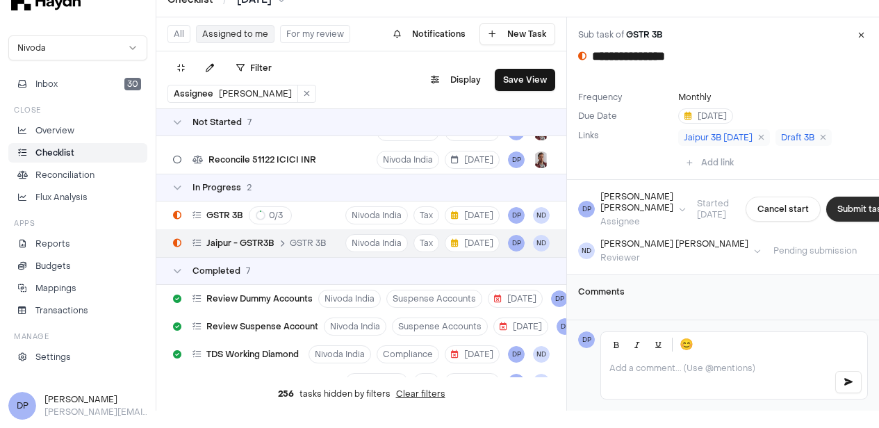
click at [826, 213] on button "Submit task" at bounding box center [861, 209] width 71 height 25
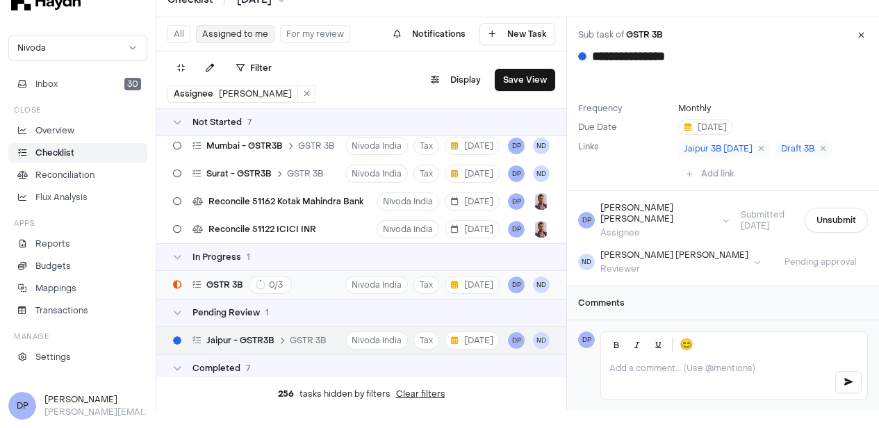
scroll to position [18, 0]
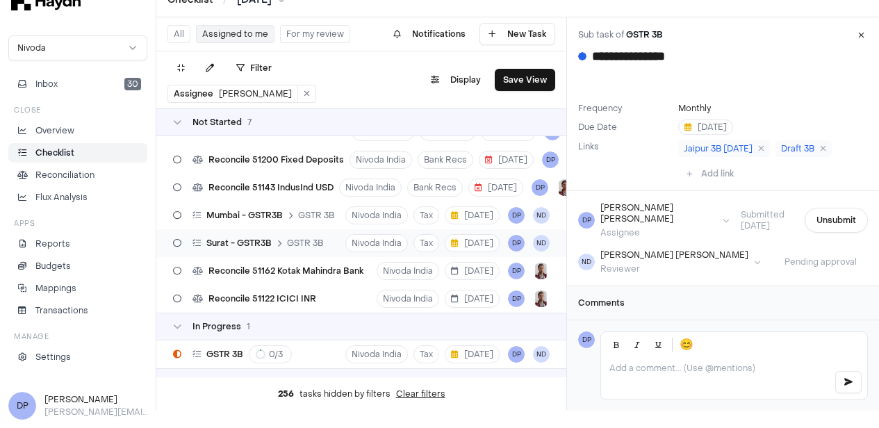
click at [302, 242] on span "GSTR 3B" at bounding box center [305, 243] width 36 height 11
type input "**********"
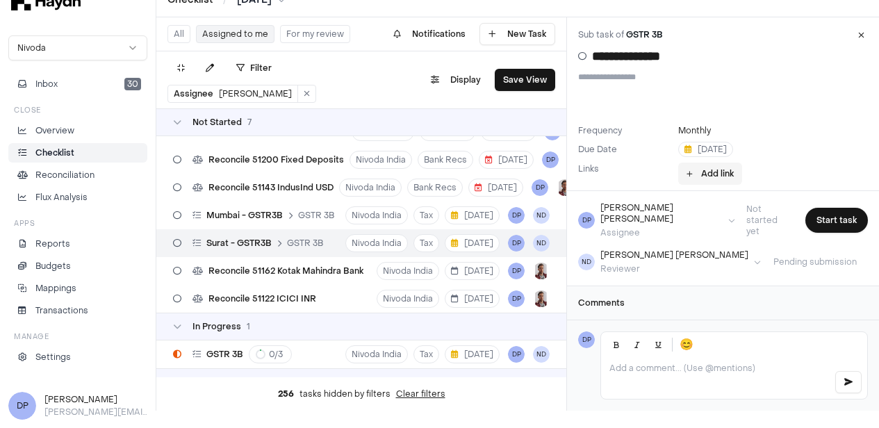
click at [713, 171] on button "Add link" at bounding box center [710, 174] width 64 height 22
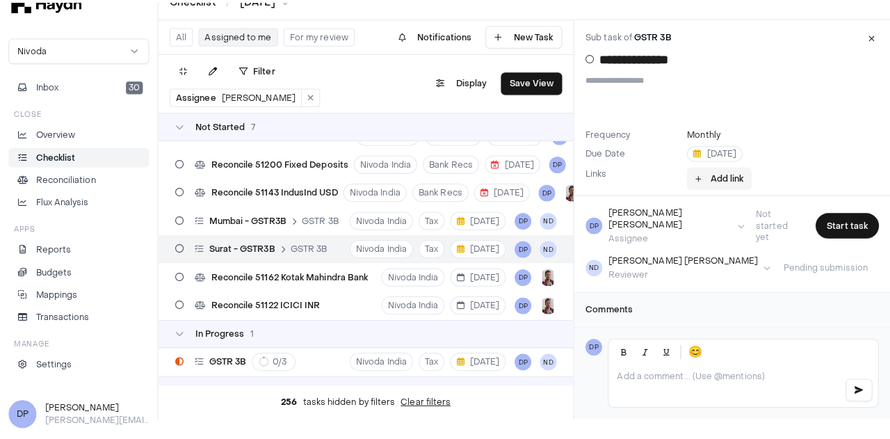
scroll to position [7, 0]
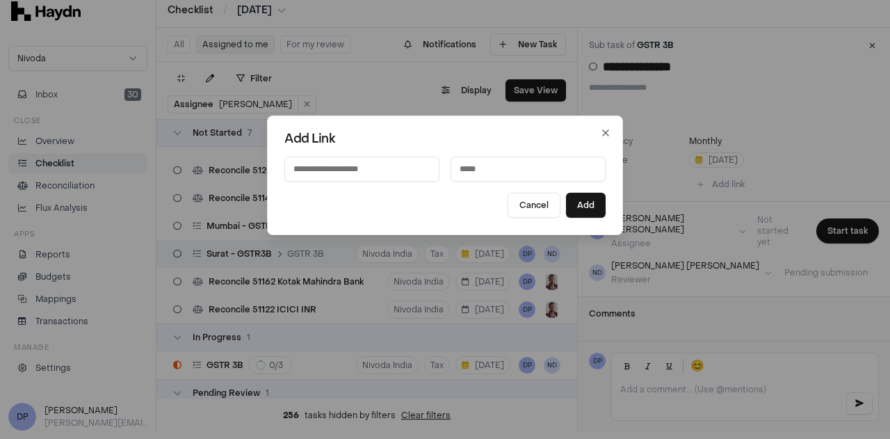
paste input "**********"
type input "**********"
click at [486, 172] on input at bounding box center [527, 168] width 155 height 25
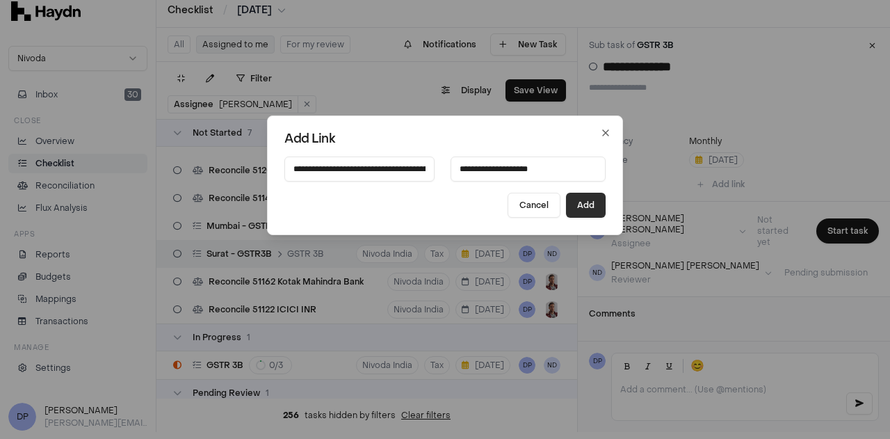
type input "**********"
click at [576, 204] on button "Add" at bounding box center [586, 205] width 40 height 25
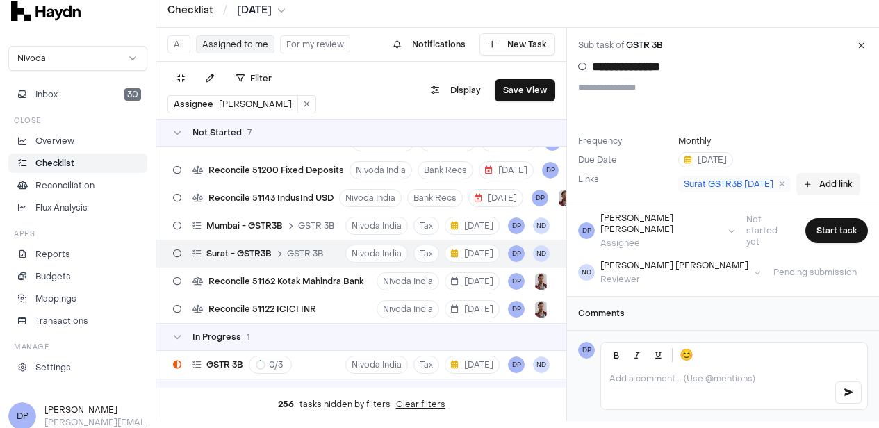
click at [832, 186] on button "Add link" at bounding box center [829, 184] width 64 height 22
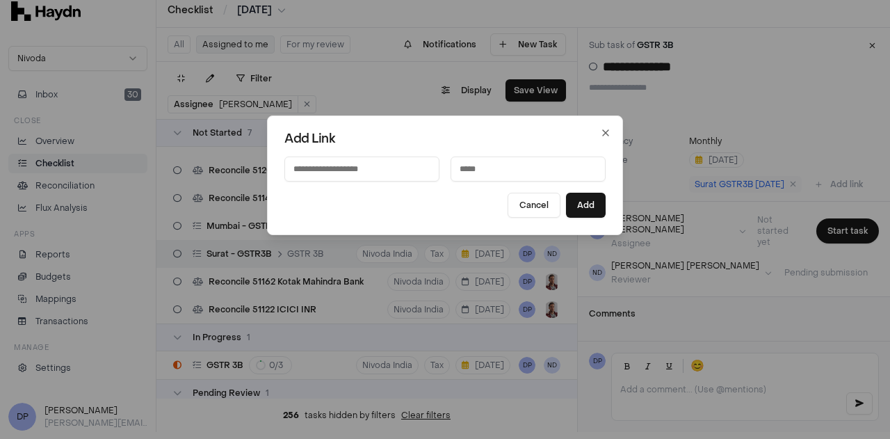
paste input "**********"
type input "**********"
click at [486, 170] on input at bounding box center [527, 168] width 155 height 25
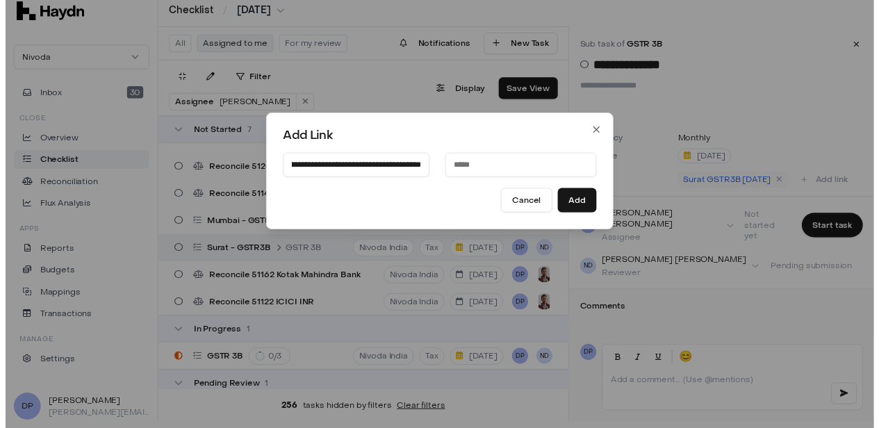
scroll to position [0, 0]
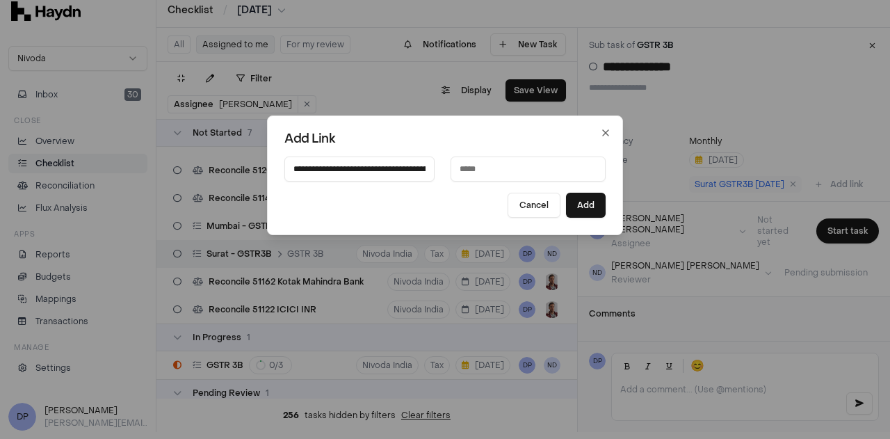
type input "*"
click at [475, 166] on input "**********" at bounding box center [527, 168] width 155 height 25
click at [525, 166] on input "**********" at bounding box center [527, 168] width 155 height 25
type input "**********"
click at [578, 202] on button "Add" at bounding box center [586, 205] width 40 height 25
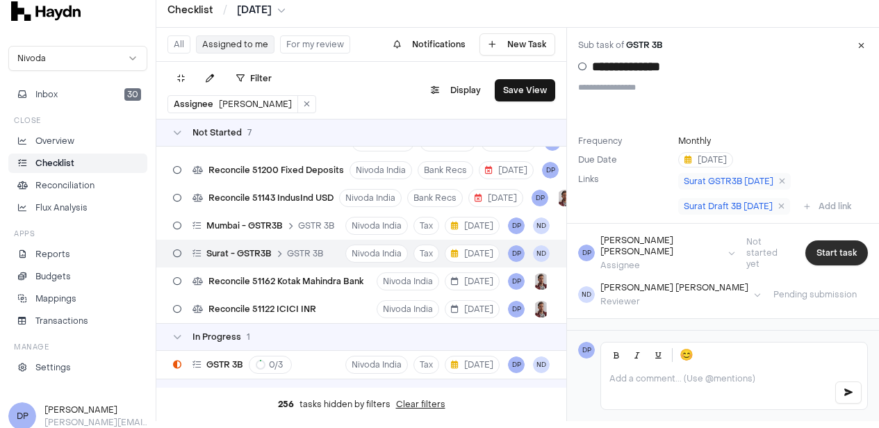
click at [834, 252] on button "Start task" at bounding box center [837, 252] width 63 height 25
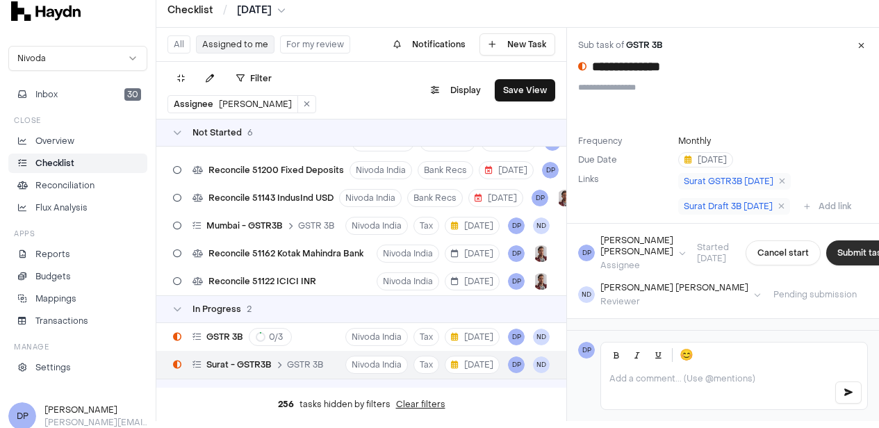
click at [831, 257] on button "Submit task" at bounding box center [861, 252] width 71 height 25
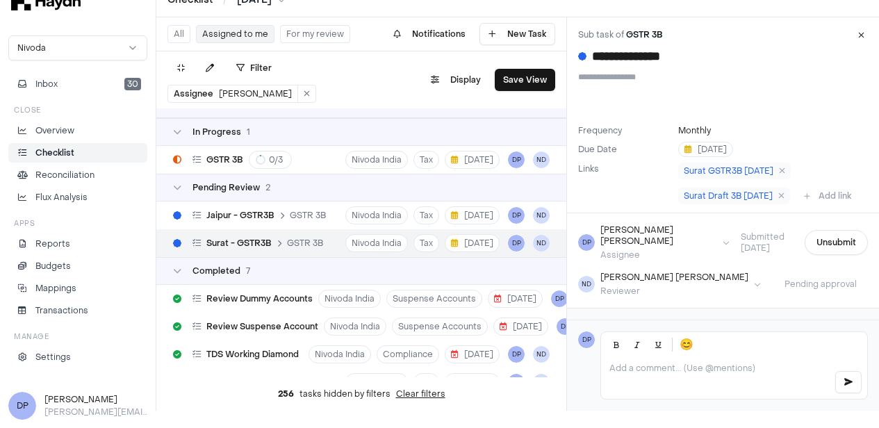
scroll to position [28, 0]
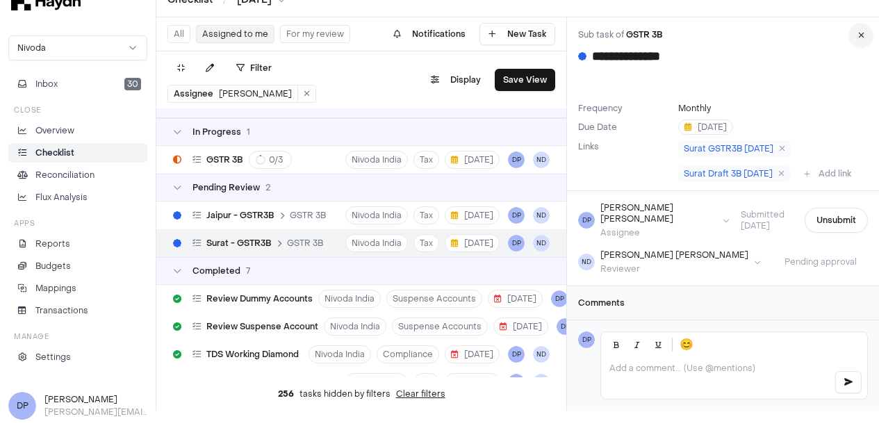
click at [865, 36] on icon at bounding box center [861, 35] width 6 height 8
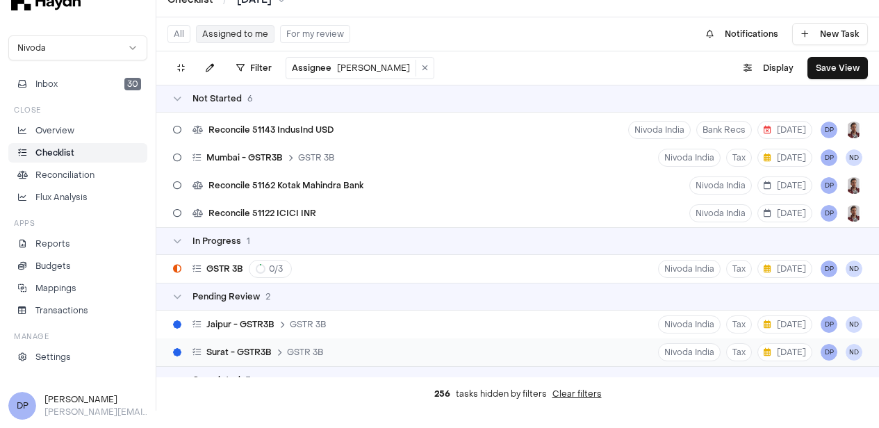
scroll to position [46, 0]
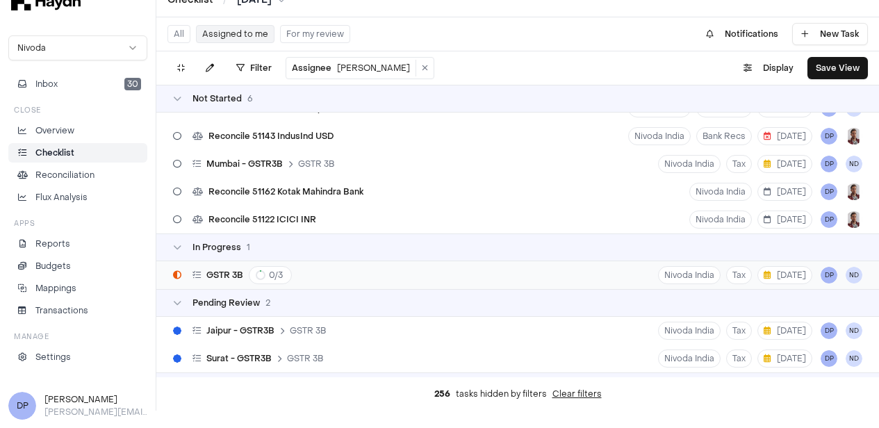
click at [313, 271] on div "GSTR 3B 0 / 3 Nivoda India Tax [DATE] DP ND" at bounding box center [517, 275] width 723 height 28
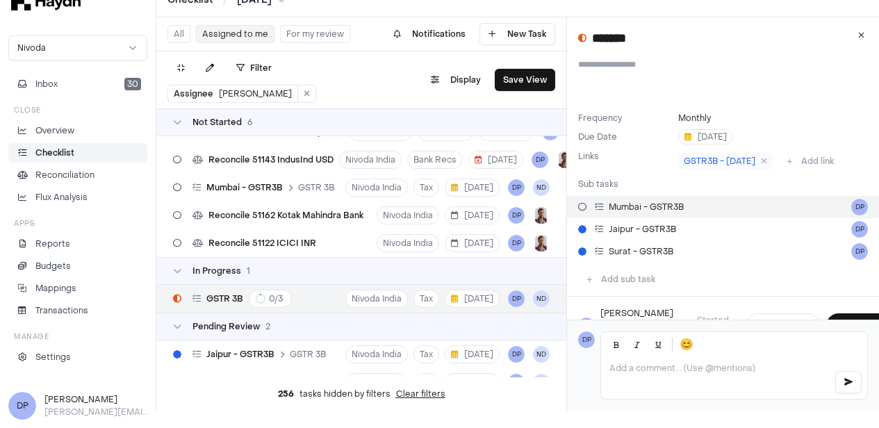
click at [726, 204] on link "Mumbai - GSTR3B DP" at bounding box center [723, 207] width 312 height 22
type input "**********"
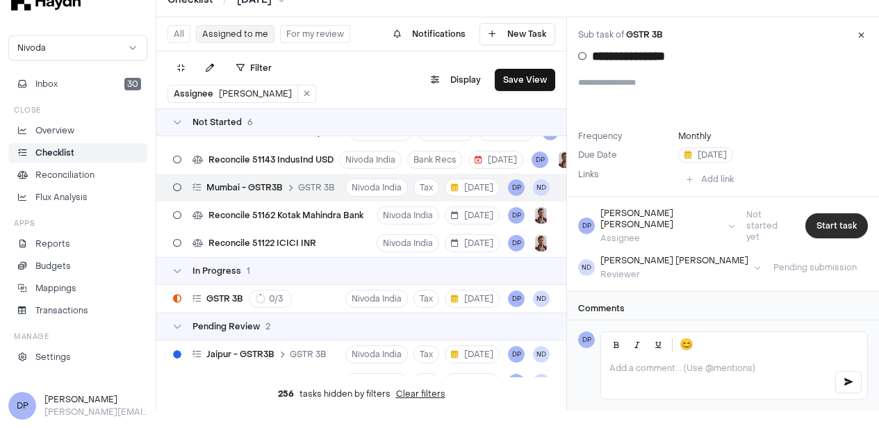
click at [837, 222] on button "Start task" at bounding box center [837, 225] width 63 height 25
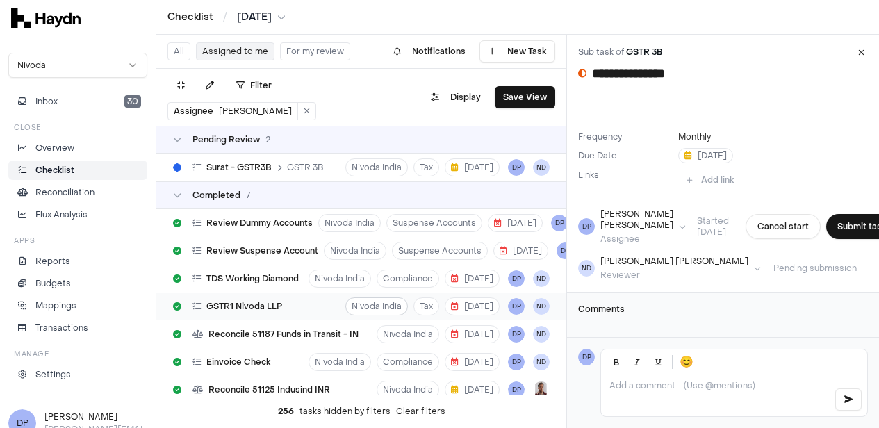
scroll to position [139, 0]
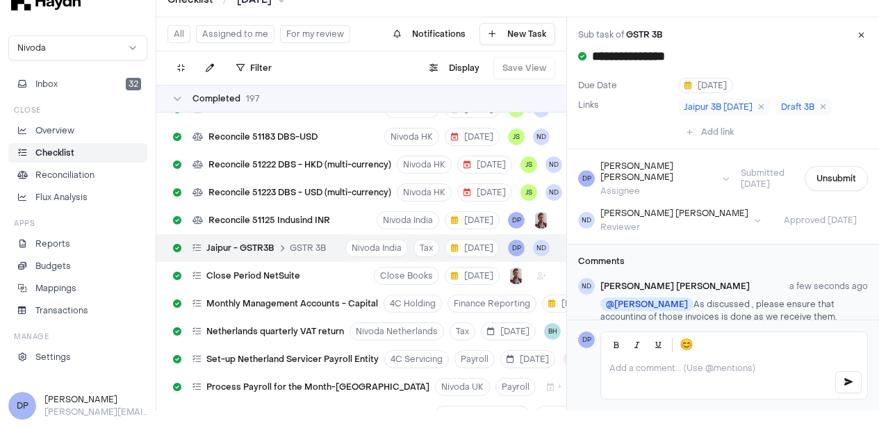
scroll to position [78, 0]
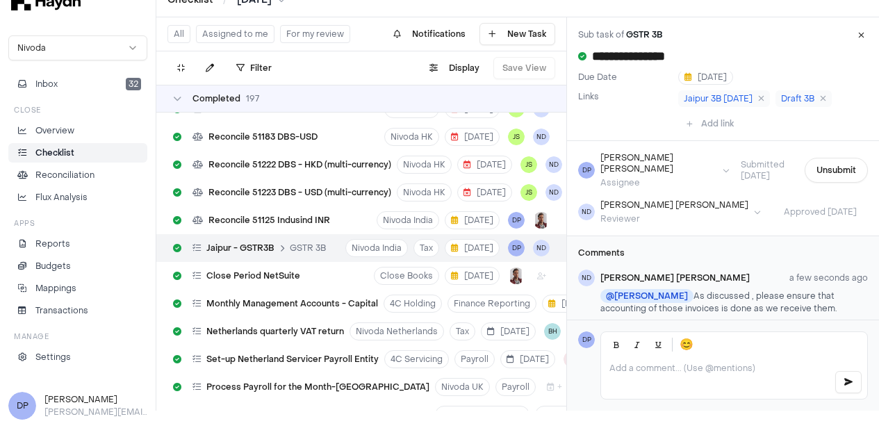
click at [643, 374] on p at bounding box center [716, 368] width 213 height 11
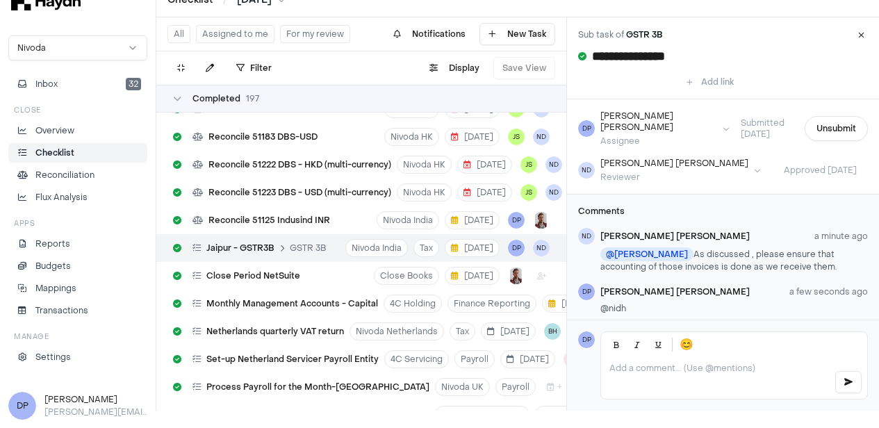
click at [653, 374] on p at bounding box center [716, 368] width 213 height 11
click at [812, 286] on span "a few seconds ago" at bounding box center [829, 291] width 79 height 11
drag, startPoint x: 637, startPoint y: 295, endPoint x: 609, endPoint y: 297, distance: 28.6
click at [609, 297] on div "DP Dipti Panchal a few seconds ago @nidh" at bounding box center [723, 302] width 290 height 36
drag, startPoint x: 663, startPoint y: 293, endPoint x: 628, endPoint y: 307, distance: 38.3
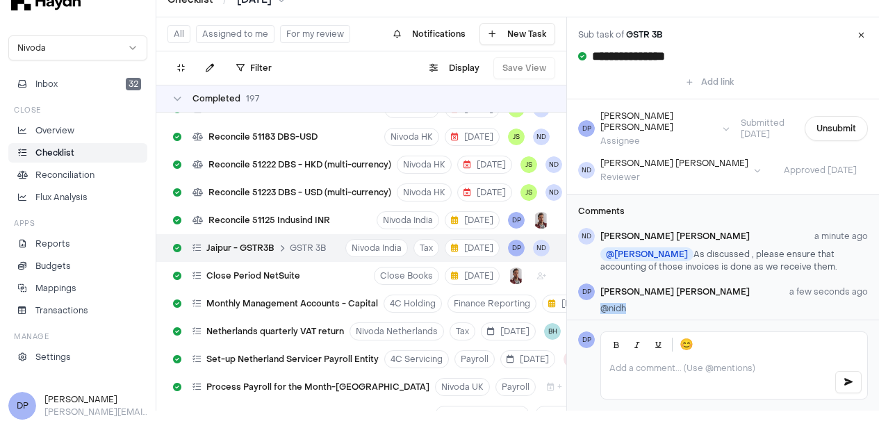
click at [628, 307] on div "Dipti Panchal a few seconds ago @nidh" at bounding box center [735, 302] width 268 height 36
click at [644, 374] on p at bounding box center [716, 368] width 213 height 11
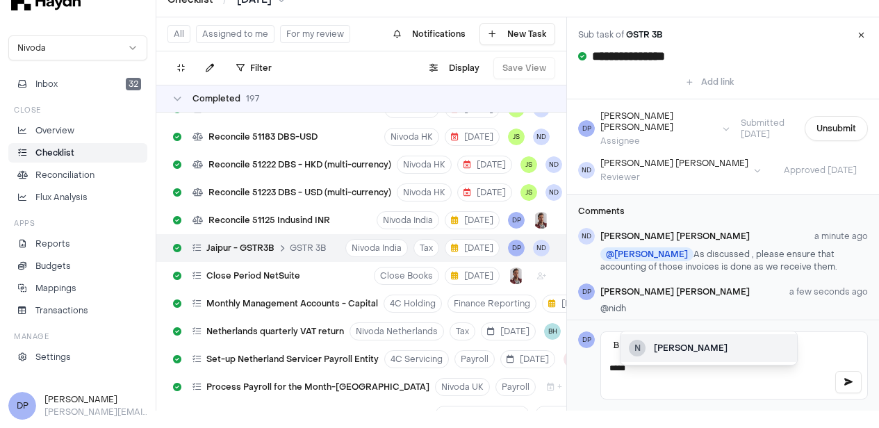
click at [674, 342] on div "[PERSON_NAME]" at bounding box center [721, 348] width 135 height 13
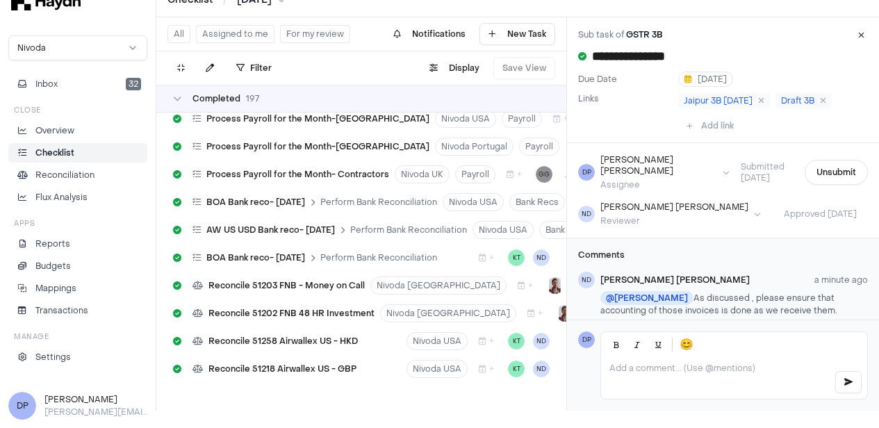
scroll to position [0, 0]
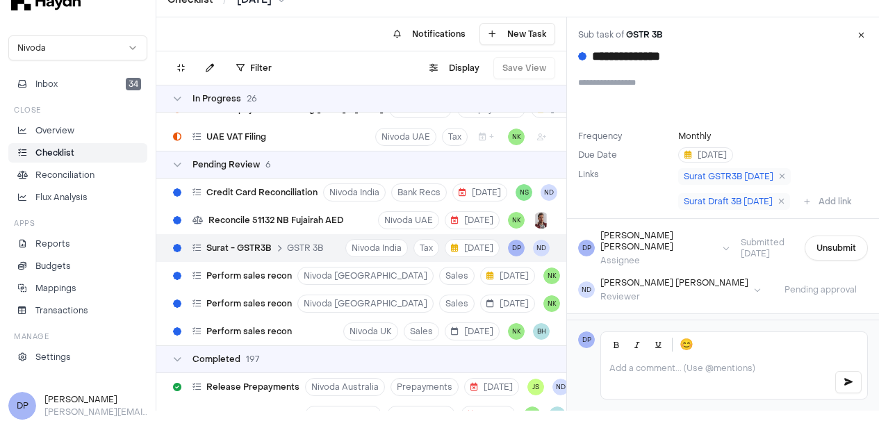
scroll to position [67, 0]
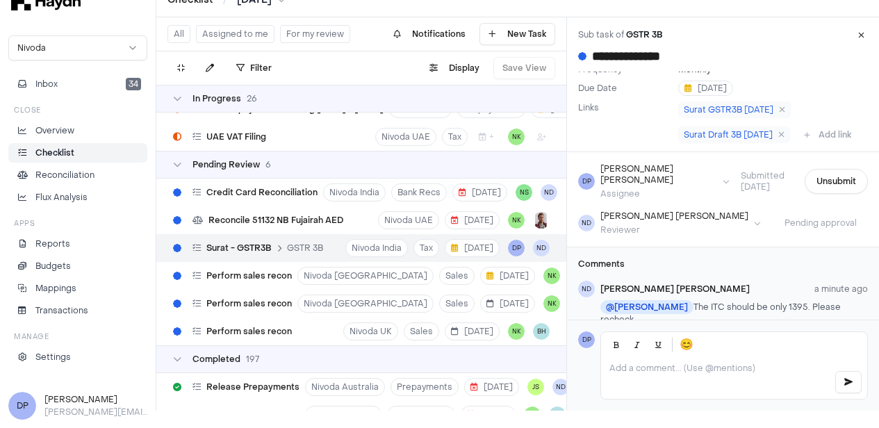
click at [683, 370] on div at bounding box center [734, 378] width 266 height 42
click at [686, 350] on div "[PERSON_NAME]" at bounding box center [721, 348] width 135 height 13
